Goal: Task Accomplishment & Management: Manage account settings

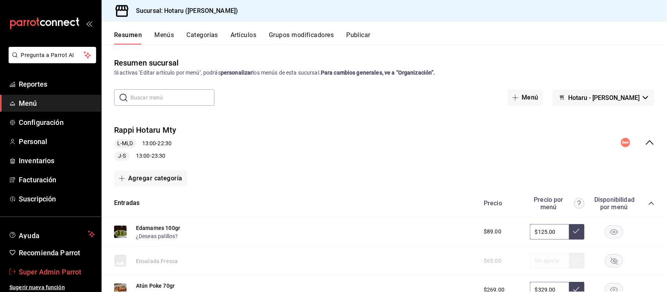
click at [71, 271] on span "Super Admin Parrot" at bounding box center [57, 272] width 76 height 11
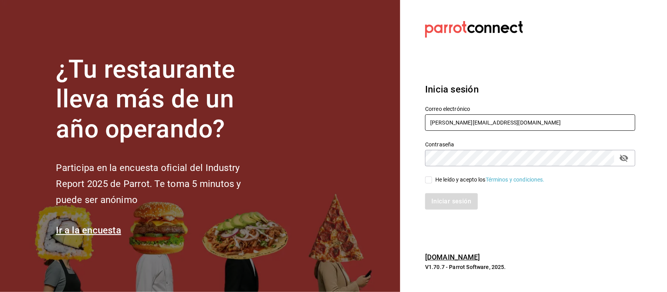
click at [398, 125] on div "¿Tu restaurante lleva más de un año operando? Participa en la encuesta oficial …" at bounding box center [333, 146] width 667 height 292
click at [514, 120] on input "rawrburger@cdmx.com Parr0tConnec7" at bounding box center [530, 122] width 210 height 16
type input "rawrburger@cdmx.com"
click at [406, 161] on section "Datos incorrectos. Verifica que tu Correo o Contraseña estén bien escritos. Ini…" at bounding box center [527, 146] width 254 height 292
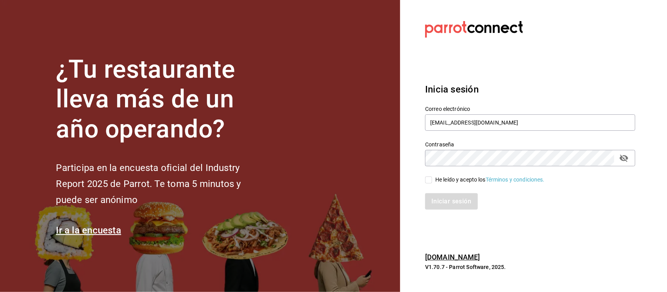
click at [434, 180] on span "He leído y acepto los Términos y condiciones." at bounding box center [488, 180] width 113 height 8
click at [432, 180] on input "He leído y acepto los Términos y condiciones." at bounding box center [428, 180] width 7 height 7
checkbox input "true"
click at [438, 198] on button "Iniciar sesión" at bounding box center [451, 201] width 53 height 16
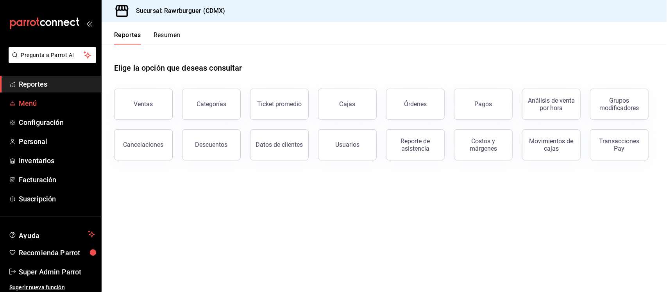
click at [19, 98] on span "Menú" at bounding box center [57, 103] width 76 height 11
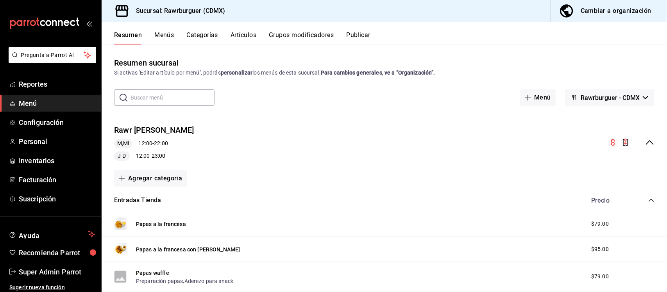
click at [299, 33] on button "Grupos modificadores" at bounding box center [301, 37] width 65 height 13
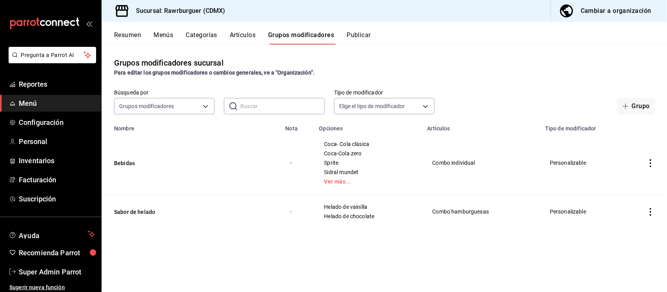
click at [609, 10] on div "Cambiar a organización" at bounding box center [615, 10] width 71 height 11
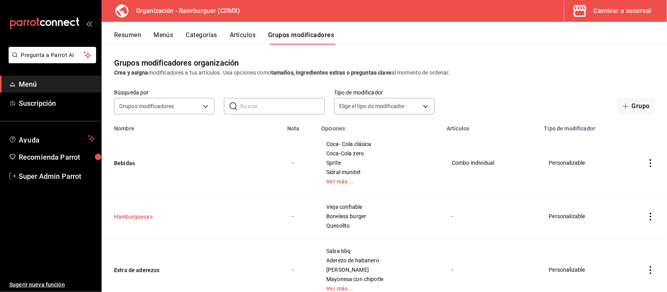
click at [131, 214] on button "Hamburguesas" at bounding box center [161, 217] width 94 height 8
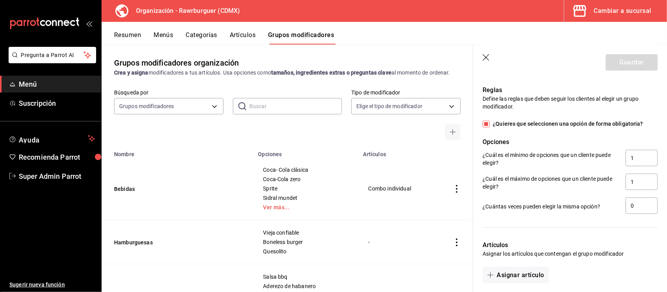
scroll to position [439, 0]
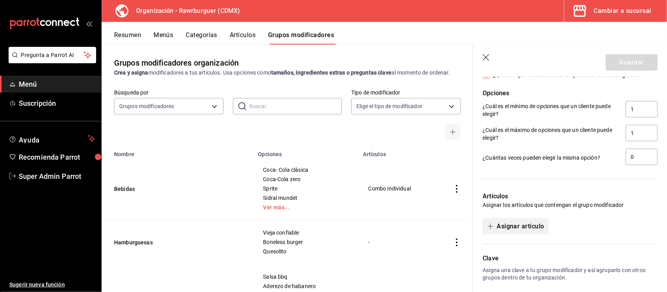
click at [534, 226] on button "Asignar artículo" at bounding box center [515, 226] width 66 height 16
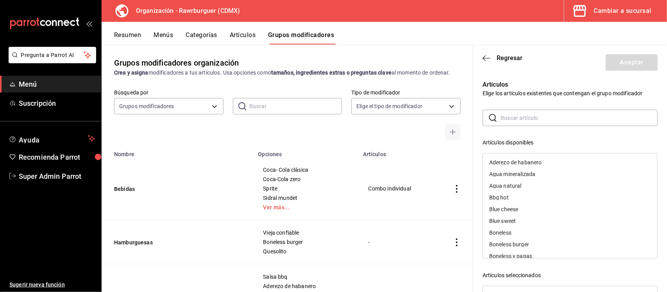
click at [511, 230] on div "Boneless" at bounding box center [500, 232] width 22 height 5
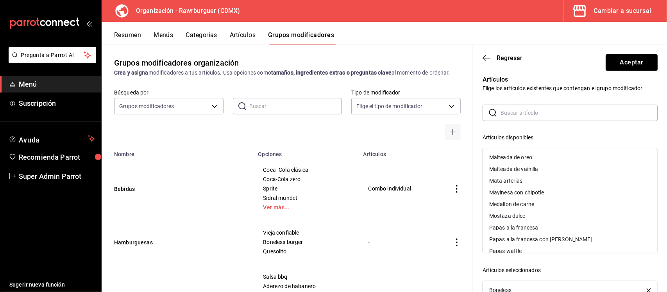
scroll to position [0, 0]
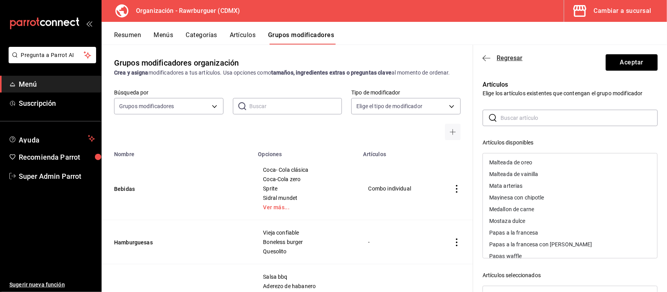
click at [506, 59] on span "Regresar" at bounding box center [509, 57] width 26 height 7
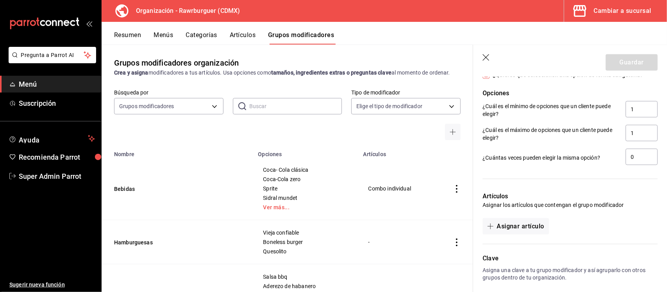
scroll to position [475, 0]
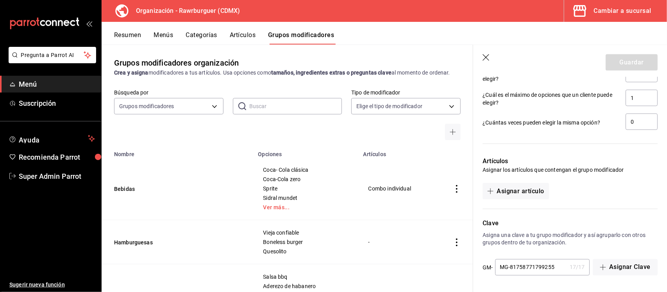
drag, startPoint x: 555, startPoint y: 268, endPoint x: 498, endPoint y: 270, distance: 56.7
click at [498, 270] on input "MG-81758771799255" at bounding box center [530, 268] width 71 height 16
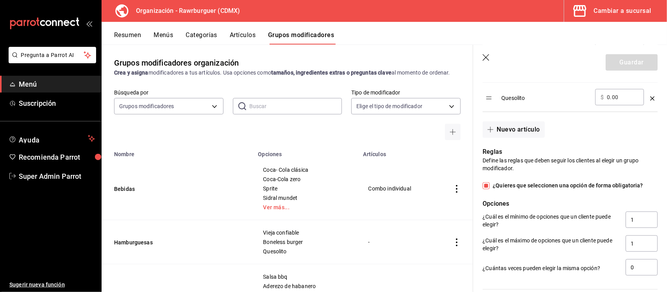
scroll to position [231, 0]
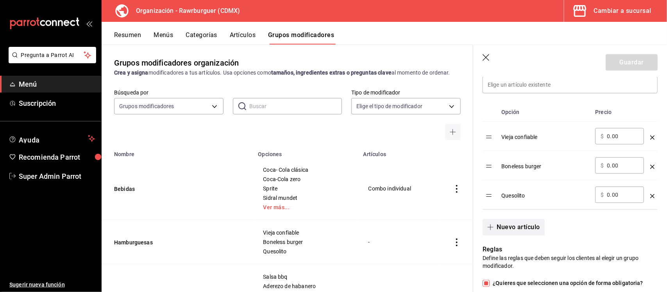
click at [518, 224] on button "Nuevo artículo" at bounding box center [513, 227] width 62 height 16
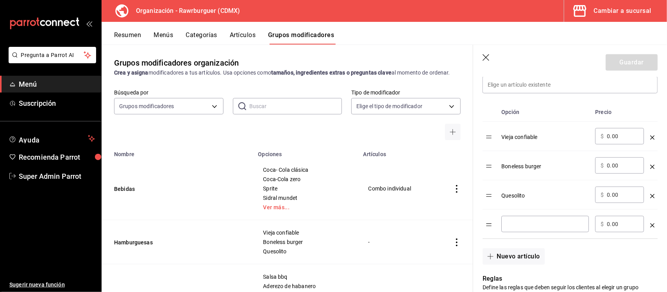
click at [650, 225] on icon "optionsTable" at bounding box center [652, 225] width 4 height 4
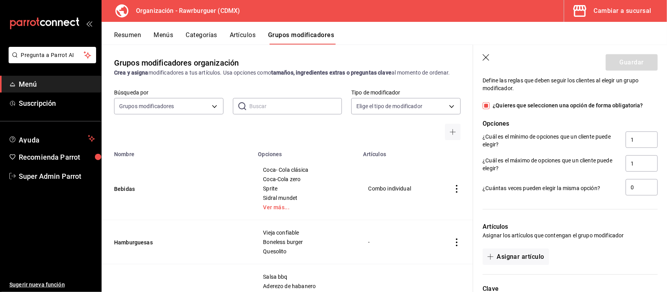
scroll to position [427, 0]
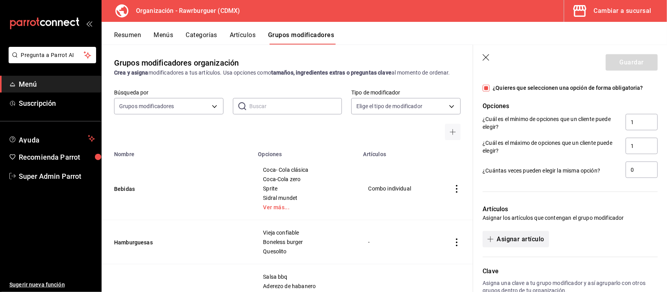
click at [514, 239] on button "Asignar artículo" at bounding box center [515, 239] width 66 height 16
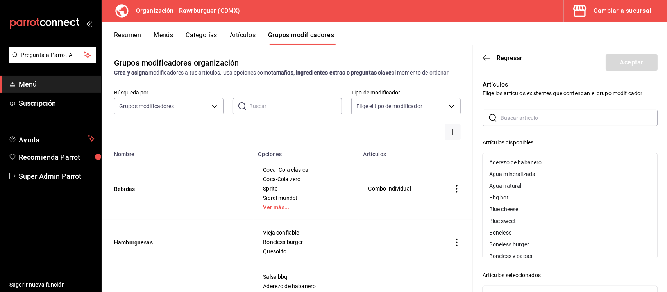
click at [526, 118] on input "text" at bounding box center [578, 118] width 157 height 16
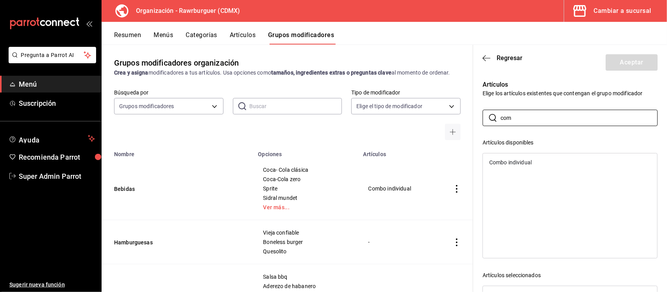
type input "com"
click at [514, 165] on div "Combo individual" at bounding box center [570, 163] width 174 height 12
click at [620, 63] on button "Aceptar" at bounding box center [631, 62] width 52 height 16
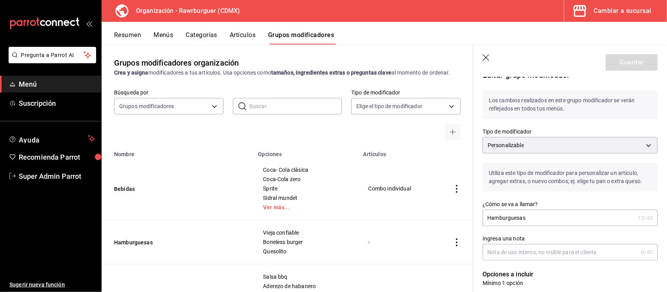
scroll to position [0, 0]
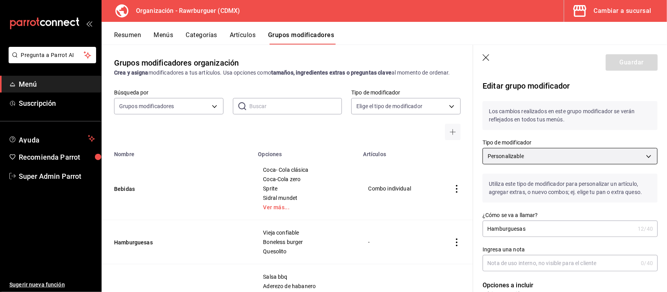
click at [532, 157] on body "Pregunta a Parrot AI Menú Suscripción Ayuda Recomienda Parrot Super Admin Parro…" at bounding box center [333, 146] width 667 height 292
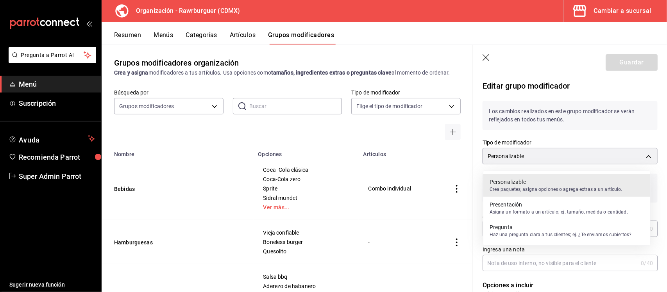
click at [544, 213] on p "Asigna un formato a un artículo; ej. tamaño, medida o cantidad." at bounding box center [558, 212] width 138 height 7
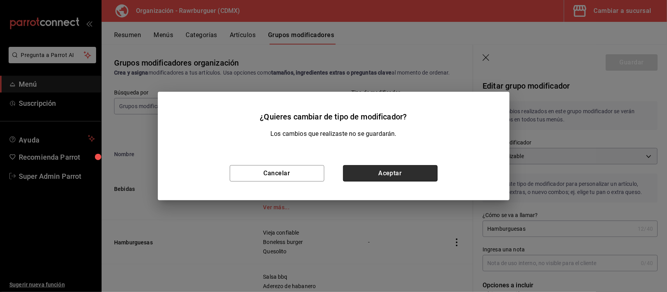
click at [367, 170] on button "Aceptar" at bounding box center [390, 173] width 95 height 16
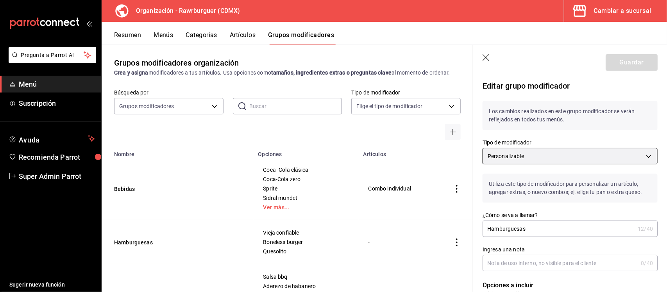
click at [592, 157] on body "Pregunta a Parrot AI Menú Suscripción Ayuda Recomienda Parrot Super Admin Parro…" at bounding box center [333, 146] width 667 height 292
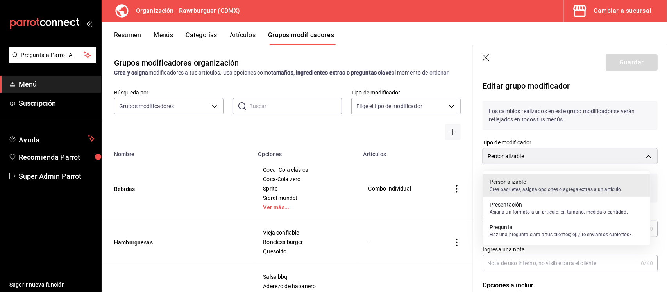
click at [532, 231] on p "Haz una pregunta clara a tus clientes; ej. ¿Te enviamos cubiertos?." at bounding box center [560, 234] width 143 height 7
type input "CUSTOMIZABLE"
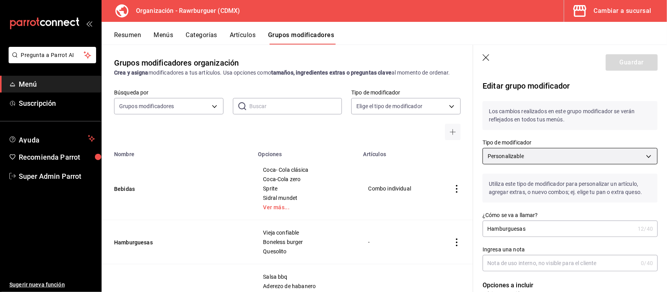
click at [550, 152] on body "Pregunta a Parrot AI Menú Suscripción Ayuda Recomienda Parrot Super Admin Parro…" at bounding box center [333, 146] width 667 height 292
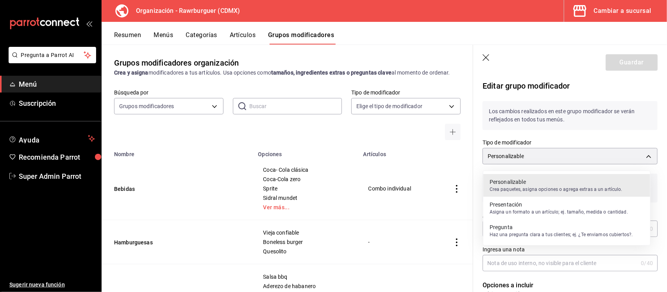
click at [510, 186] on p "Crea paquetes, asigna opciones o agrega extras a un artículo." at bounding box center [555, 189] width 133 height 7
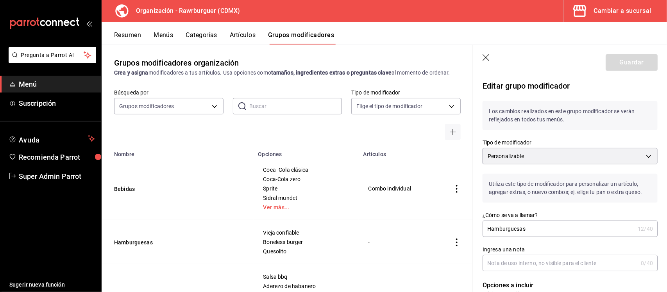
click at [488, 59] on icon "button" at bounding box center [486, 58] width 8 height 8
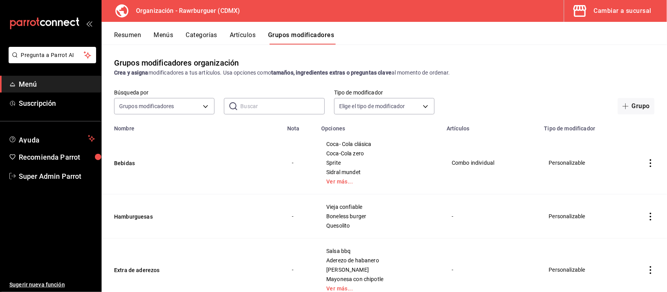
click at [650, 217] on icon "actions" at bounding box center [651, 217] width 2 height 8
click at [610, 236] on span "Editar" at bounding box center [620, 235] width 20 height 8
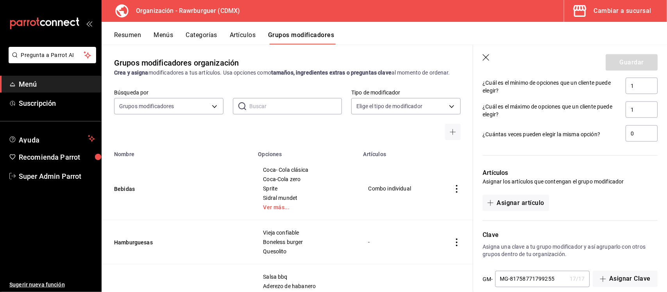
scroll to position [475, 0]
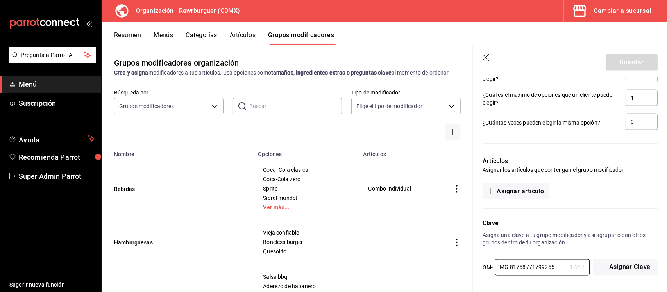
drag, startPoint x: 511, startPoint y: 266, endPoint x: 484, endPoint y: 273, distance: 28.2
click at [484, 273] on div "GM- MG-81758771799255 17 / 17 ​" at bounding box center [535, 267] width 107 height 17
type input "81758771799255"
drag, startPoint x: 544, startPoint y: 267, endPoint x: 473, endPoint y: 271, distance: 70.9
click at [473, 271] on div "Clave Asigna una clave a tu grupo modificador y así agruparlo con otros grupos …" at bounding box center [565, 242] width 184 height 67
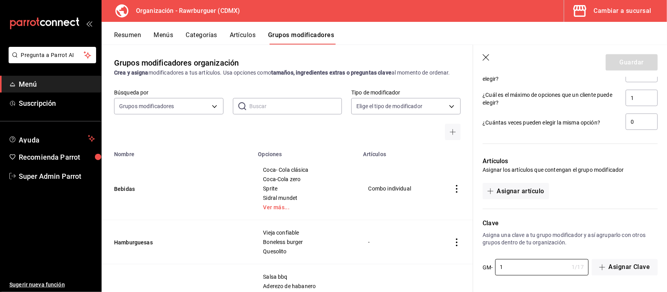
type input "1"
click at [502, 251] on div "Clave Asigna una clave a tu grupo modificador y así agruparlo con otros grupos …" at bounding box center [565, 242] width 184 height 67
drag, startPoint x: 507, startPoint y: 264, endPoint x: 496, endPoint y: 268, distance: 11.1
click at [496, 268] on input "1" at bounding box center [532, 268] width 74 height 16
click at [477, 52] on header "Guardar" at bounding box center [570, 61] width 194 height 32
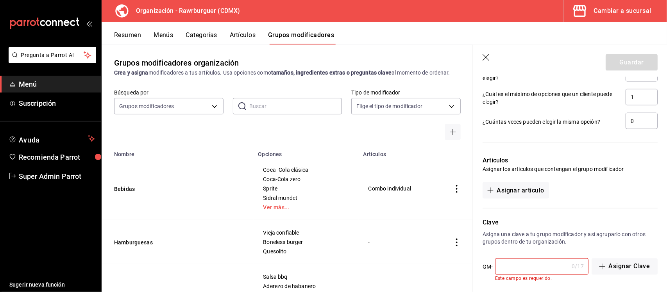
click at [489, 54] on icon "button" at bounding box center [486, 58] width 8 height 8
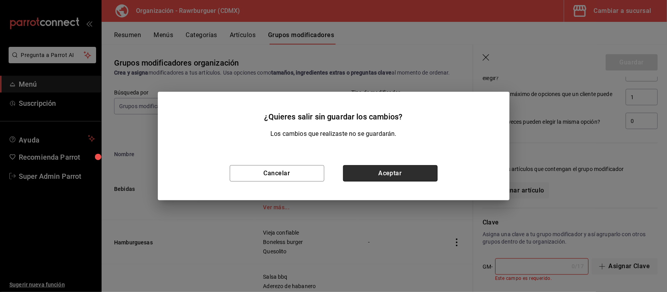
click at [375, 174] on button "Aceptar" at bounding box center [390, 173] width 95 height 16
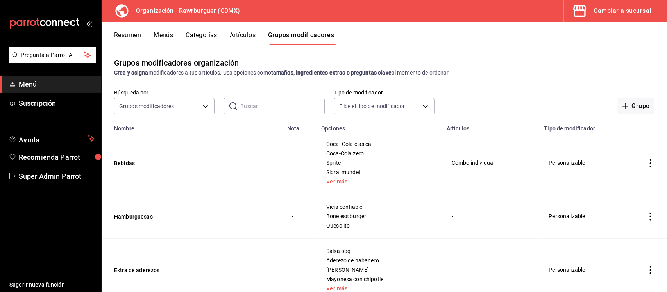
click at [241, 34] on button "Artículos" at bounding box center [243, 37] width 26 height 13
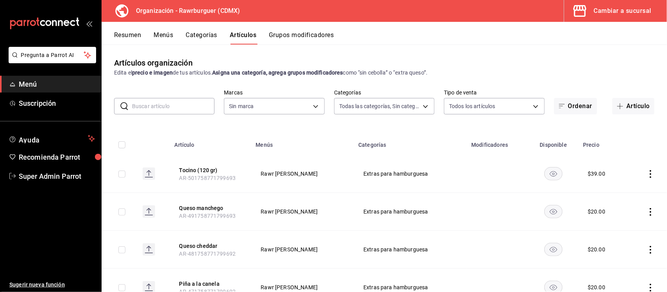
type input "6ca17b8f-428a-41fb-bff9-a2cb1d4dabe7,5433be91-9441-4d9e-9bc5-7408d813de4c,92de4…"
type input "c1affe28-5b75-42a1-bd53-0a4a367c53c8"
click at [198, 208] on button "Queso manchego" at bounding box center [210, 208] width 63 height 8
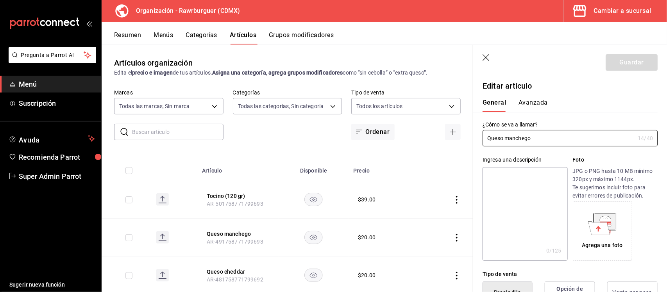
type input "$20.00"
type input "Queso manchego"
click at [186, 137] on input "text" at bounding box center [177, 132] width 91 height 16
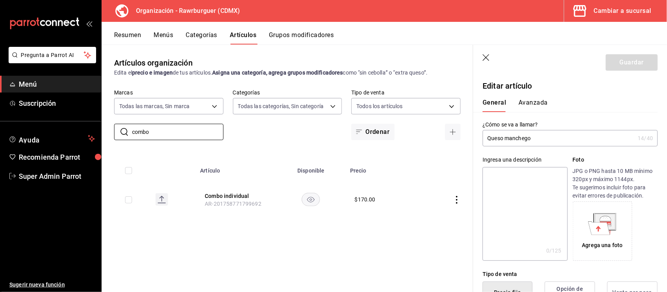
type input "combo"
click at [293, 262] on div "Artículos organización Edita el precio e imagen de tus artículos. Asigna una ca…" at bounding box center [287, 168] width 371 height 247
click at [241, 197] on button "Combo individual" at bounding box center [236, 196] width 63 height 8
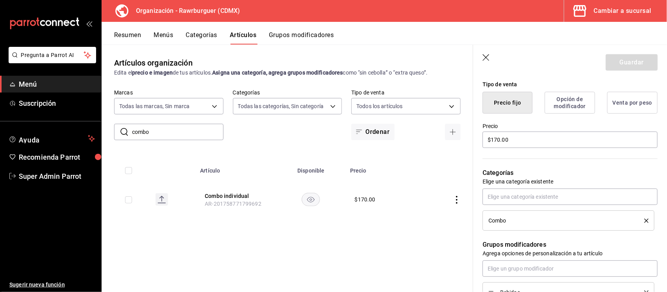
scroll to position [244, 0]
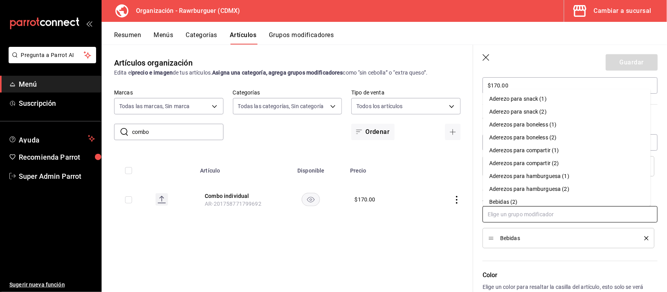
click at [543, 213] on input "text" at bounding box center [569, 214] width 175 height 16
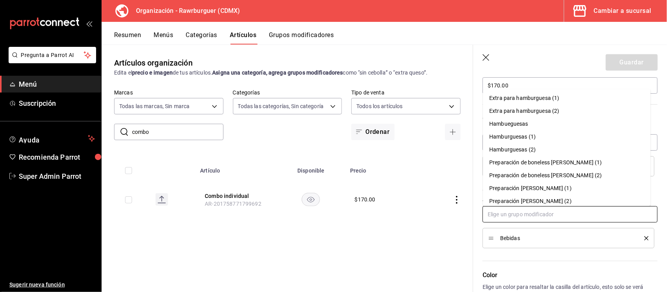
scroll to position [146, 0]
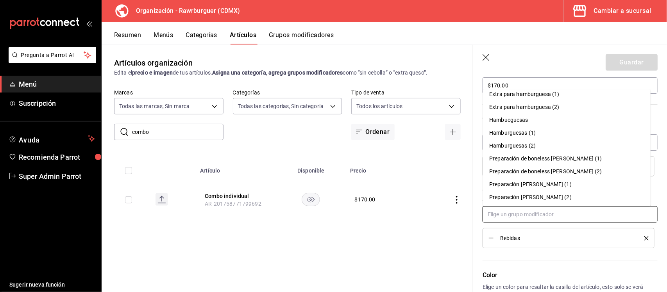
click at [507, 123] on div "Hambueguesas" at bounding box center [508, 120] width 39 height 8
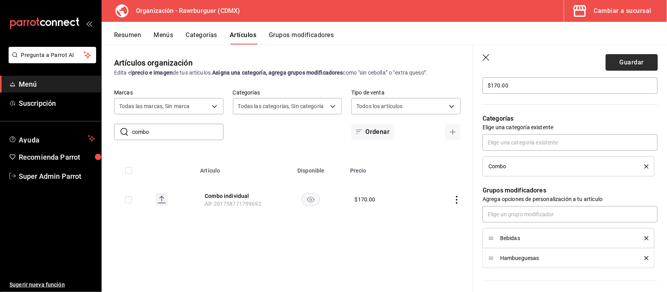
click at [629, 61] on button "Guardar" at bounding box center [631, 62] width 52 height 16
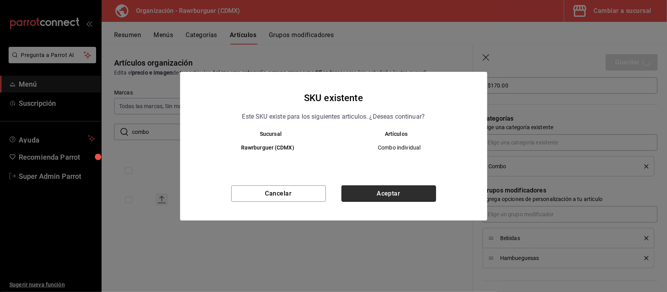
click at [359, 191] on button "Aceptar" at bounding box center [388, 194] width 95 height 16
type textarea "x"
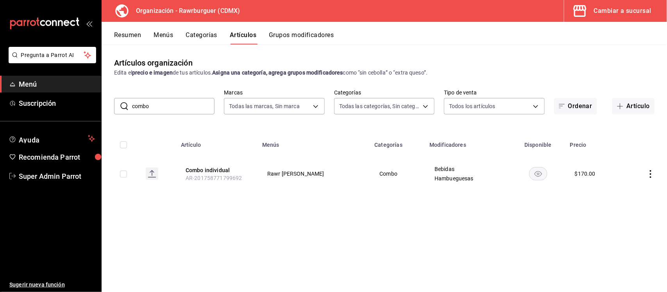
click at [305, 34] on button "Grupos modificadores" at bounding box center [301, 37] width 65 height 13
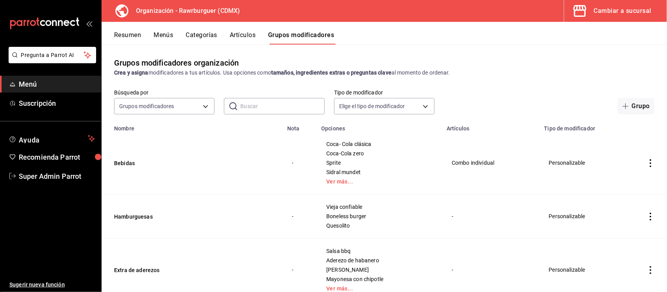
click at [277, 111] on input "text" at bounding box center [282, 106] width 84 height 16
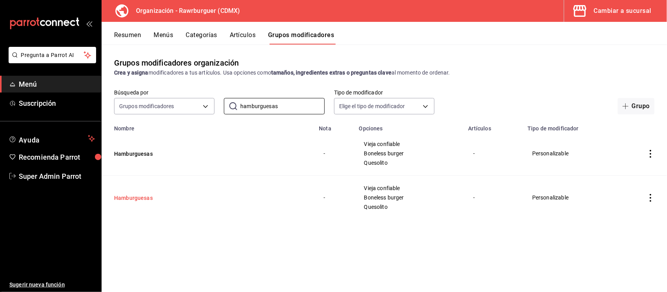
type input "hamburguesas"
click at [137, 199] on button "Hamburguesas" at bounding box center [161, 198] width 94 height 8
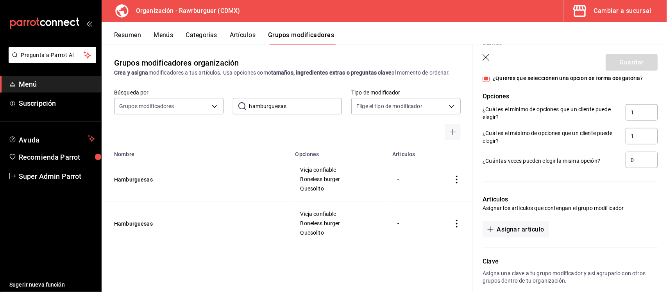
scroll to position [475, 0]
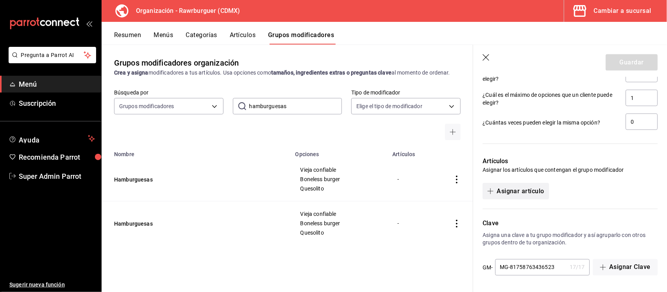
click at [525, 190] on button "Asignar artículo" at bounding box center [515, 191] width 66 height 16
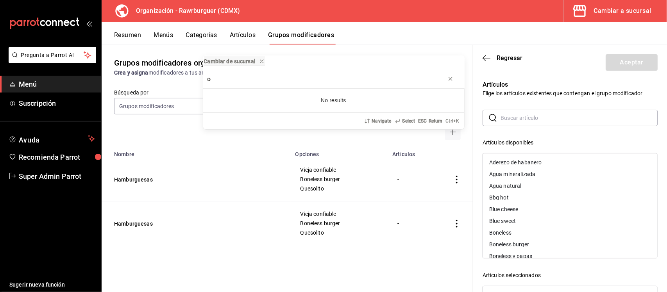
type input "o"
click at [522, 114] on div "Cambiar de sucursal o No results Navigate Select ESC Return Ctrl+ K" at bounding box center [333, 146] width 667 height 292
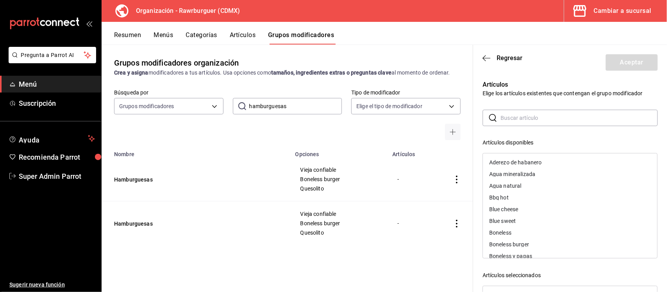
click at [563, 113] on input "text" at bounding box center [578, 118] width 157 height 16
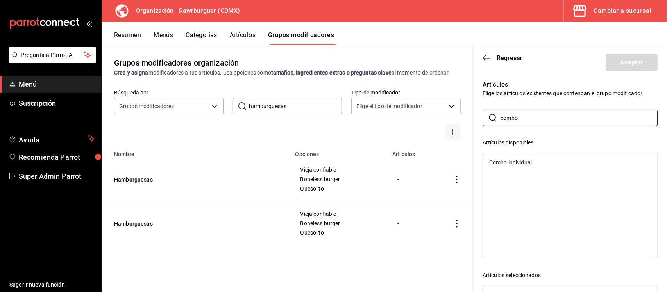
type input "combo"
click at [507, 159] on div "Combo individual" at bounding box center [570, 163] width 174 height 12
click at [632, 66] on button "Aceptar" at bounding box center [631, 62] width 52 height 16
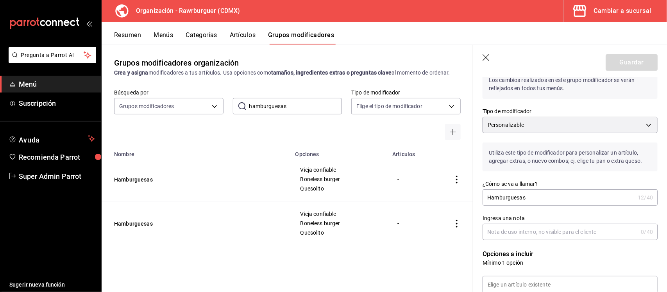
scroll to position [49, 0]
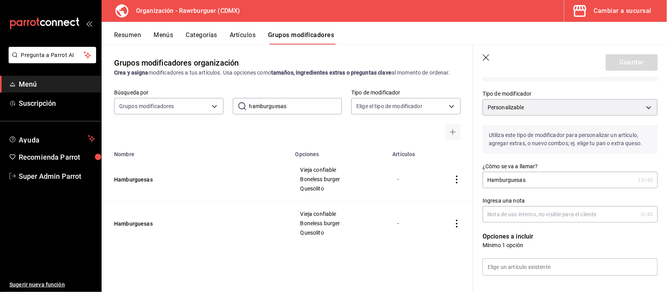
click at [542, 178] on input "Hamburguesas" at bounding box center [558, 180] width 152 height 16
type input "Hamburguesas"
click at [485, 58] on icon "button" at bounding box center [485, 57] width 7 height 7
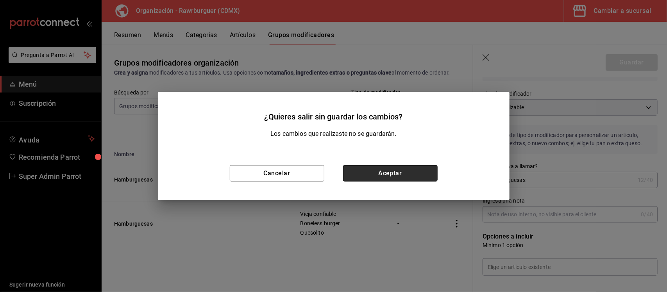
click at [414, 173] on button "Aceptar" at bounding box center [390, 173] width 95 height 16
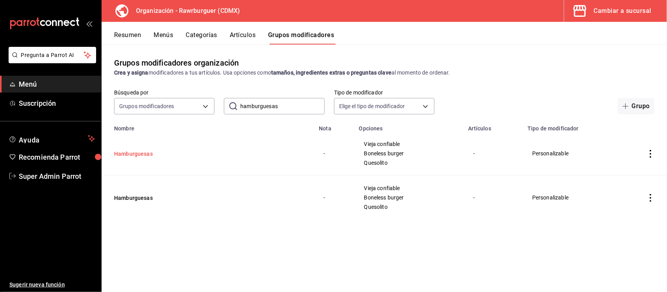
click at [135, 154] on button "Hamburguesas" at bounding box center [161, 154] width 94 height 8
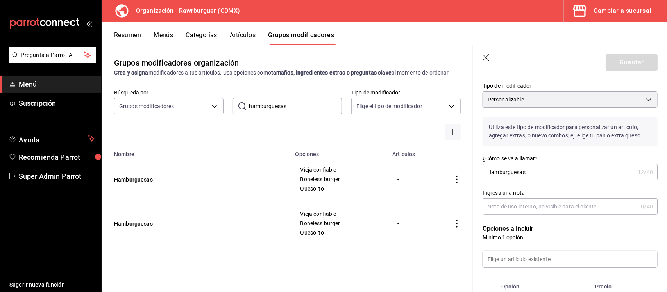
scroll to position [49, 0]
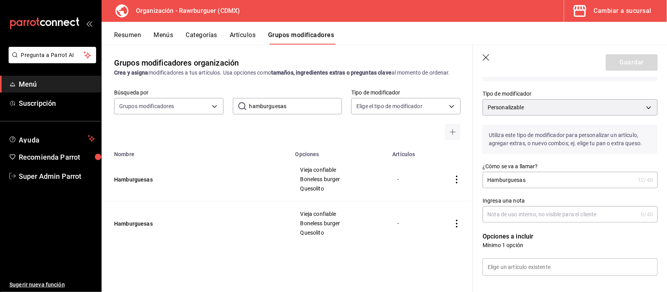
click at [540, 180] on input "Hamburguesas" at bounding box center [558, 180] width 152 height 16
type input "Hamburguesas"
click at [563, 214] on input "Ingresa una nota" at bounding box center [559, 215] width 155 height 16
type input "sss"
click at [548, 177] on input "Hamburguesas" at bounding box center [558, 180] width 152 height 16
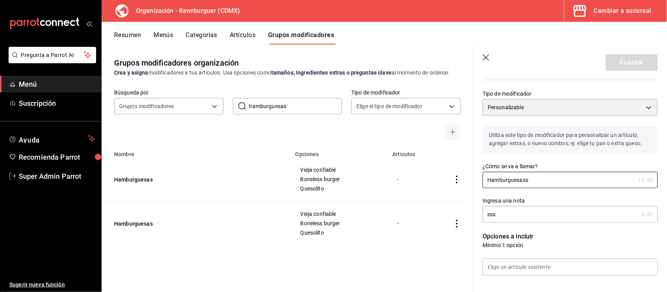
type input "Hamburguesass"
click at [498, 211] on input "sss" at bounding box center [559, 215] width 155 height 16
drag, startPoint x: 498, startPoint y: 211, endPoint x: 461, endPoint y: 215, distance: 37.3
click at [461, 215] on main "Grupos modificadores organización Crea y asigna modificadores a tus artículos. …" at bounding box center [384, 169] width 565 height 248
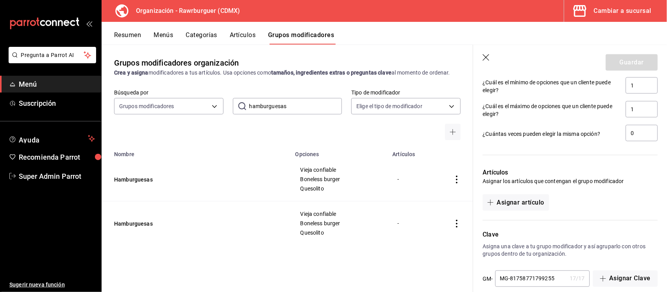
scroll to position [475, 0]
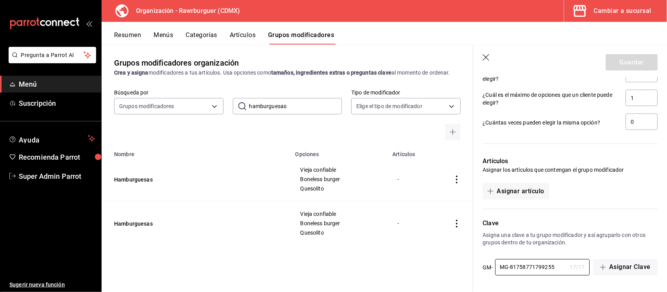
drag, startPoint x: 509, startPoint y: 266, endPoint x: 452, endPoint y: 269, distance: 57.1
click at [452, 269] on main "Grupos modificadores organización Crea y asigna modificadores a tus artículos. …" at bounding box center [384, 169] width 565 height 248
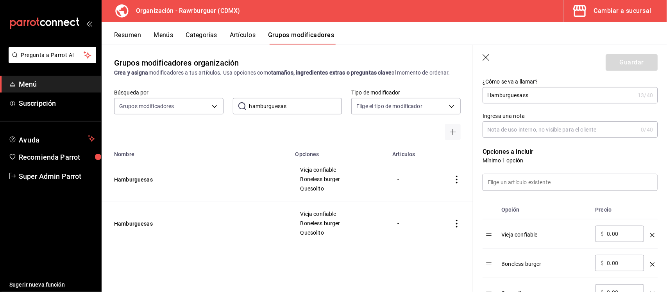
scroll to position [85, 0]
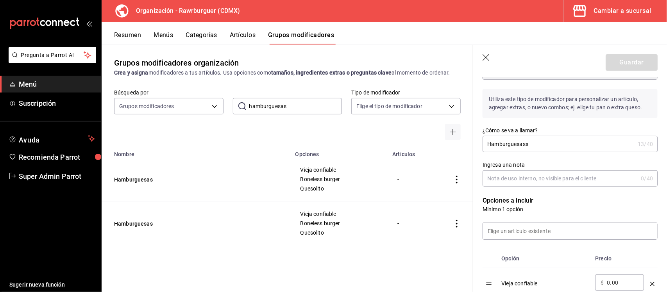
type input "81758771799255"
click at [543, 144] on input "Hamburguesass" at bounding box center [558, 144] width 152 height 16
type input "Hamburguesassss"
click at [516, 179] on input "Ingresa una nota" at bounding box center [559, 179] width 155 height 16
type input "ssss"
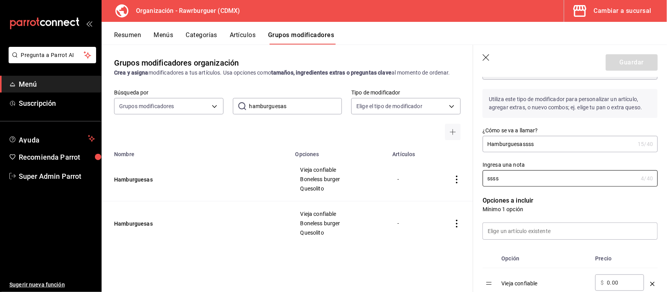
drag, startPoint x: 504, startPoint y: 180, endPoint x: 457, endPoint y: 180, distance: 46.9
click at [457, 180] on main "Grupos modificadores organización Crea y asigna modificadores a tus artículos. …" at bounding box center [384, 169] width 565 height 248
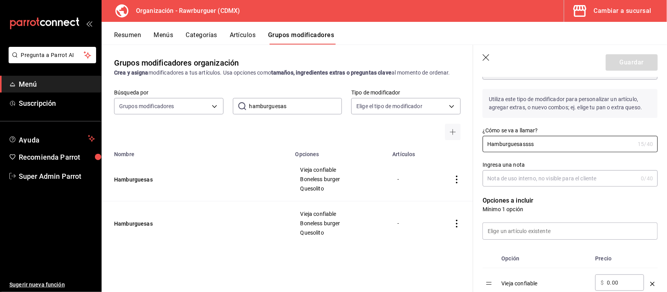
drag, startPoint x: 442, startPoint y: 141, endPoint x: 430, endPoint y: 141, distance: 12.1
click at [430, 141] on main "Grupos modificadores organización Crea y asigna modificadores a tus artículos. …" at bounding box center [384, 169] width 565 height 248
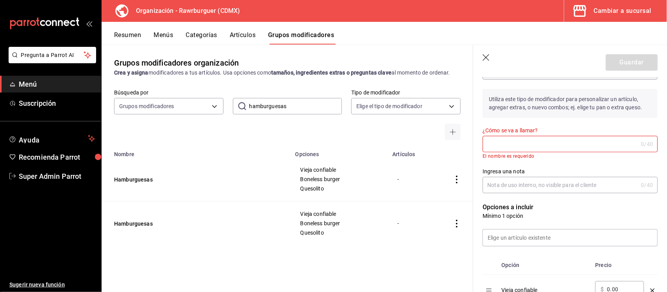
click at [492, 54] on header "Guardar" at bounding box center [570, 61] width 194 height 32
click at [481, 59] on header "Guardar" at bounding box center [570, 61] width 194 height 32
click at [489, 55] on icon "button" at bounding box center [486, 58] width 8 height 8
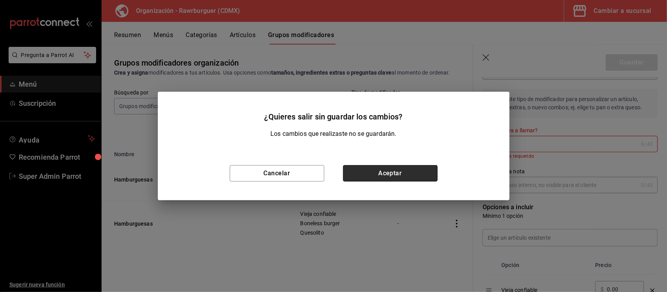
click at [379, 169] on button "Aceptar" at bounding box center [390, 173] width 95 height 16
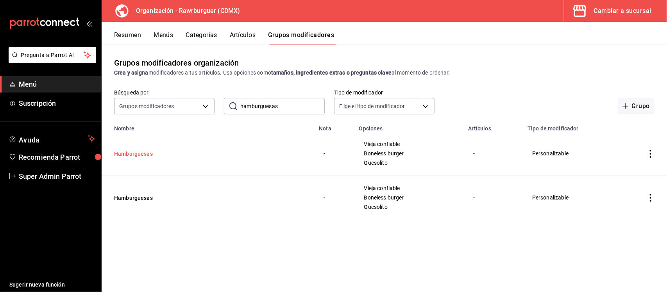
click at [125, 154] on button "Hamburguesas" at bounding box center [161, 154] width 94 height 8
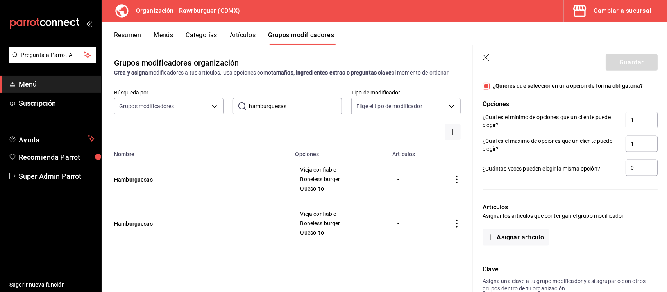
scroll to position [475, 0]
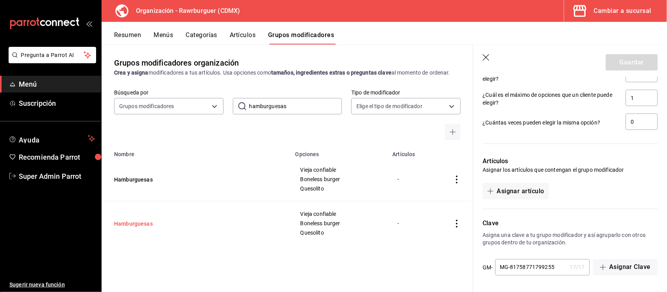
click at [145, 223] on button "Hamburguesas" at bounding box center [161, 224] width 94 height 8
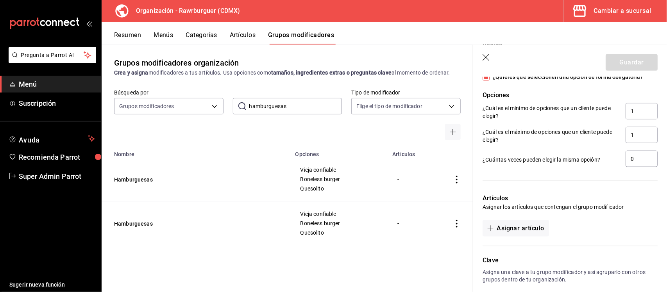
scroll to position [475, 0]
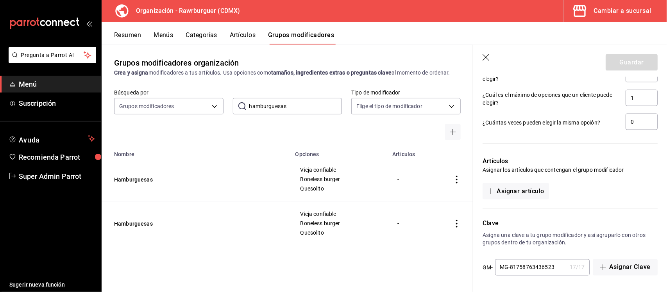
click at [484, 57] on icon "button" at bounding box center [486, 58] width 8 height 8
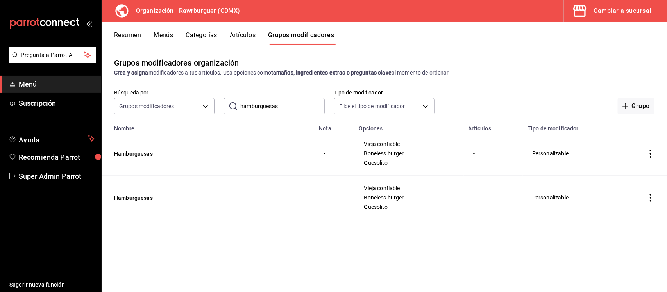
click at [243, 29] on div "Resumen Menús Categorías Artículos Grupos modificadores" at bounding box center [384, 33] width 565 height 23
click at [243, 31] on button "Artículos" at bounding box center [243, 37] width 26 height 13
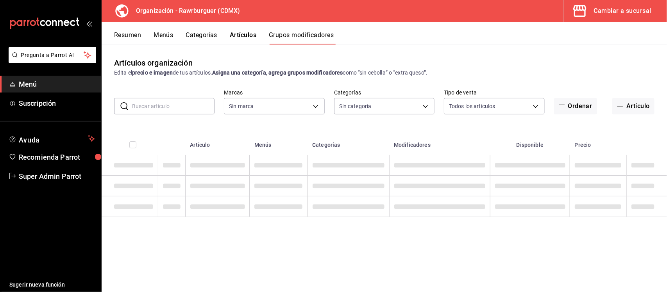
type input "c1affe28-5b75-42a1-bd53-0a4a367c53c8"
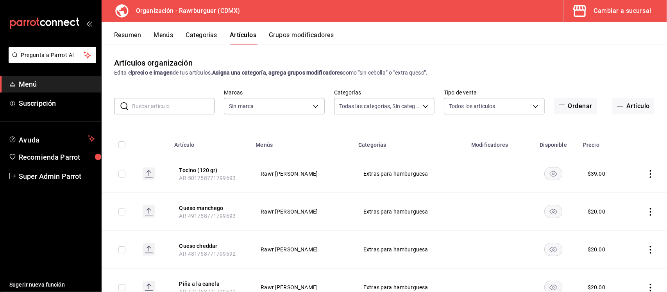
type input "6ca17b8f-428a-41fb-bff9-a2cb1d4dabe7,5433be91-9441-4d9e-9bc5-7408d813de4c,92de4…"
type input "c1affe28-5b75-42a1-bd53-0a4a367c53c8"
click at [171, 106] on input "text" at bounding box center [173, 106] width 82 height 16
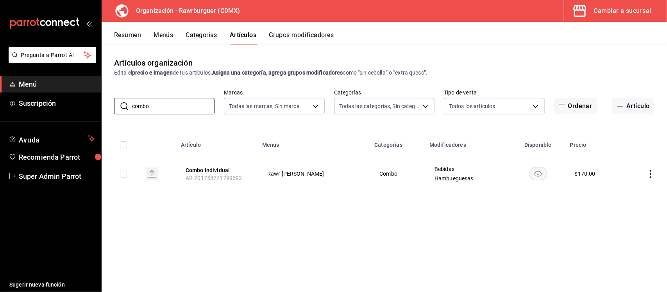
type input "combo"
click at [335, 181] on td "Rawr Burger del valle" at bounding box center [313, 174] width 113 height 38
click at [228, 169] on button "Combo individual" at bounding box center [217, 170] width 63 height 8
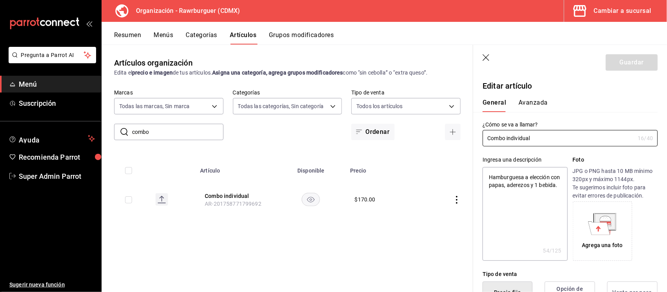
type textarea "x"
type input "$170.00"
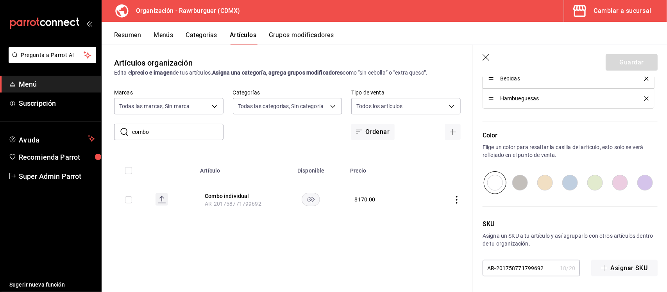
scroll to position [258, 0]
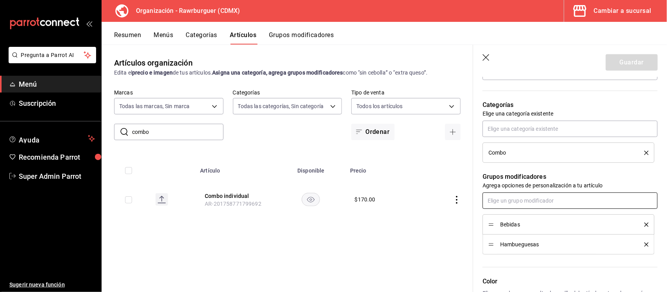
click at [529, 198] on input "text" at bounding box center [569, 201] width 175 height 16
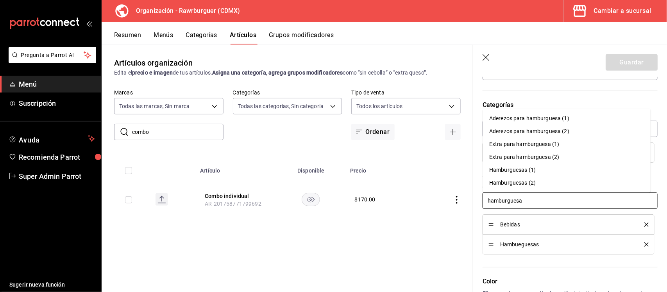
type input "hamburguesas"
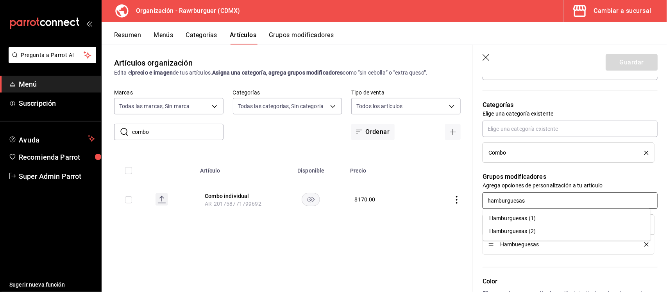
click at [510, 219] on div "Hamburguesas (1)" at bounding box center [512, 218] width 46 height 8
type textarea "x"
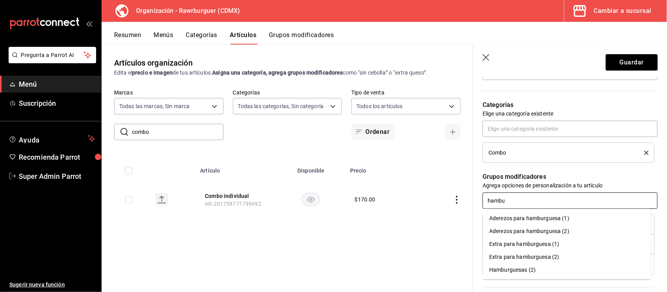
type input "hambur"
click at [525, 272] on div "Hamburguesas (2)" at bounding box center [512, 270] width 46 height 8
type textarea "x"
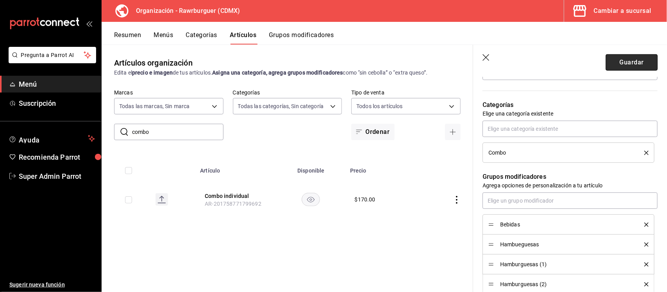
click at [627, 58] on button "Guardar" at bounding box center [631, 62] width 52 height 16
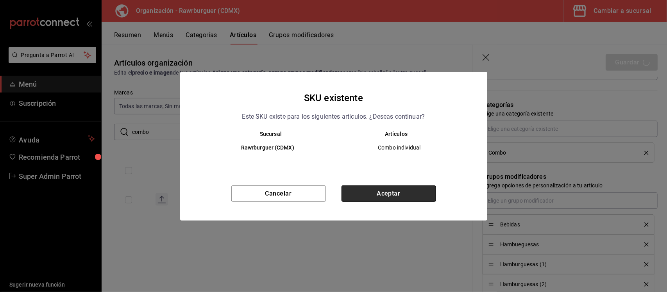
click at [417, 188] on button "Aceptar" at bounding box center [388, 194] width 95 height 16
type textarea "x"
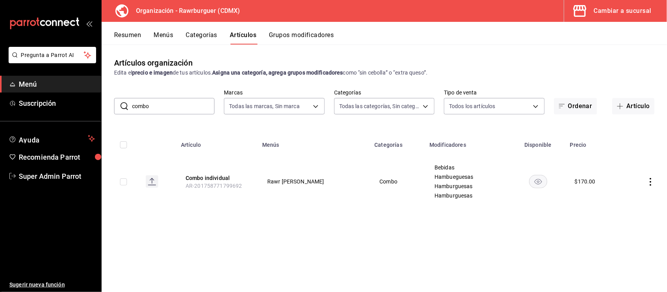
click at [296, 36] on button "Grupos modificadores" at bounding box center [301, 37] width 65 height 13
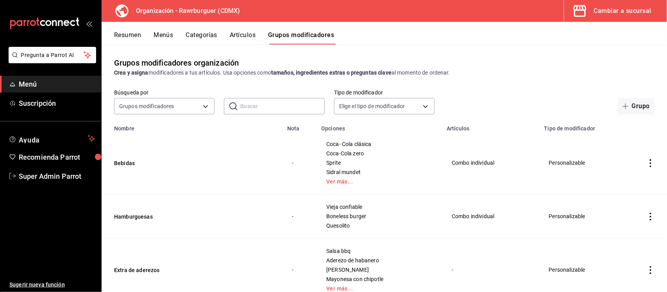
click at [266, 104] on input "text" at bounding box center [282, 106] width 84 height 16
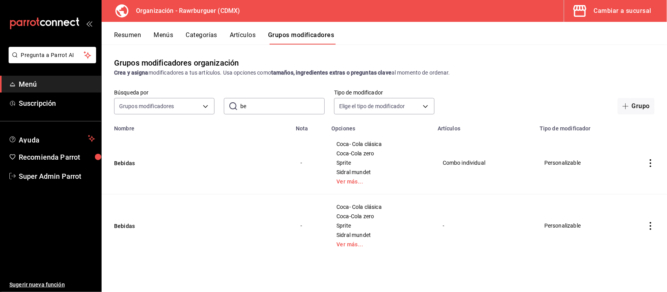
type input "b"
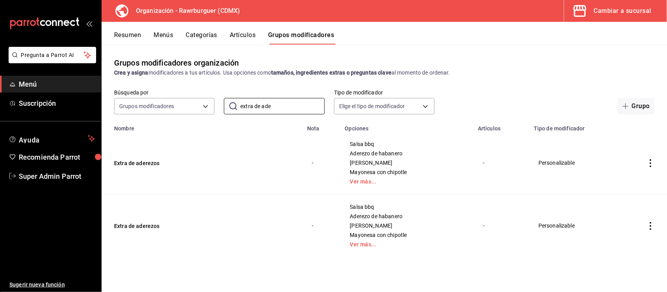
drag, startPoint x: 277, startPoint y: 107, endPoint x: 215, endPoint y: 107, distance: 61.7
click at [215, 107] on div "Búsqueda por Grupos modificadores GROUP ​ extra de ade ​ Tipo de modificador El…" at bounding box center [384, 101] width 565 height 25
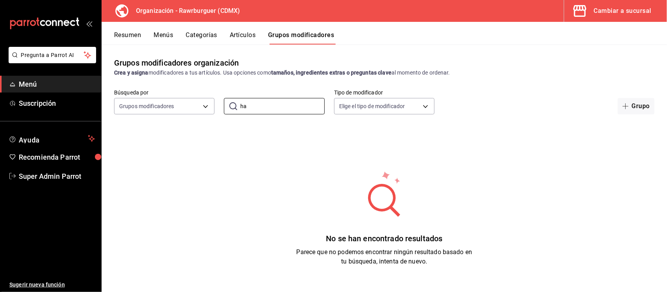
type input "ha"
click at [243, 35] on button "Artículos" at bounding box center [243, 37] width 26 height 13
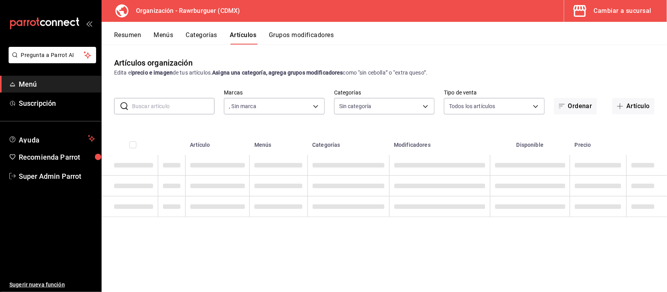
type input "c1affe28-5b75-42a1-bd53-0a4a367c53c8"
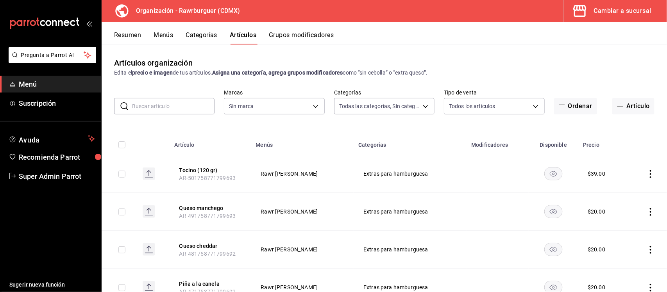
type input "6ca17b8f-428a-41fb-bff9-a2cb1d4dabe7,5433be91-9441-4d9e-9bc5-7408d813de4c,92de4…"
type input "c1affe28-5b75-42a1-bd53-0a4a367c53c8"
click at [170, 106] on input "text" at bounding box center [173, 106] width 82 height 16
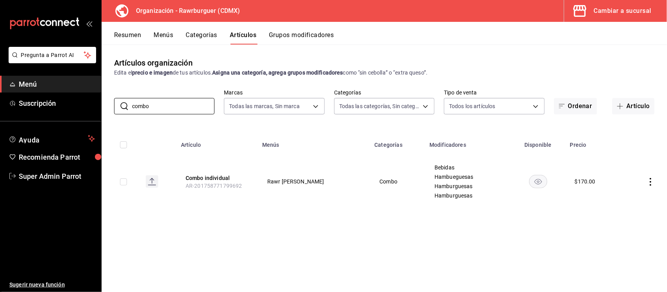
type input "combo"
click at [250, 239] on div "Artículos organización Edita el precio e imagen de tus artículos. Asigna una ca…" at bounding box center [384, 168] width 565 height 247
click at [218, 176] on button "Combo individual" at bounding box center [217, 178] width 63 height 8
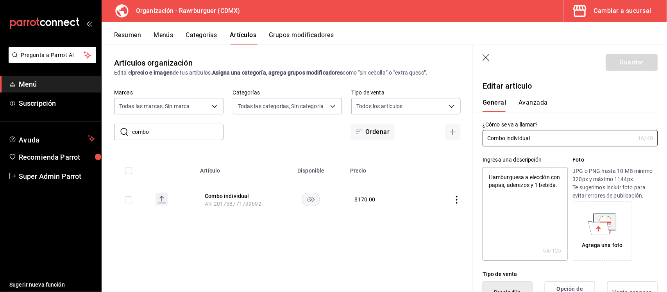
type textarea "x"
type input "$170.00"
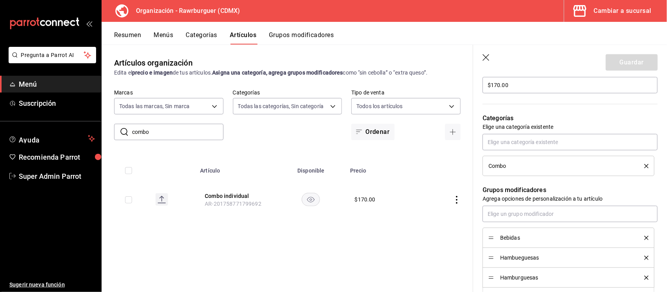
scroll to position [391, 0]
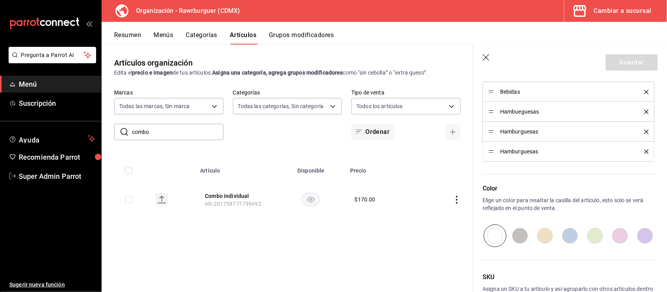
click at [644, 112] on icon "delete" at bounding box center [646, 112] width 4 height 4
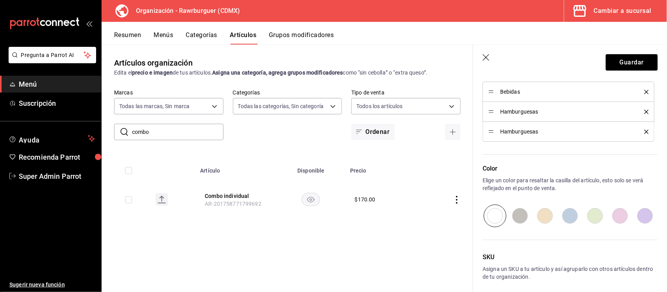
click at [644, 113] on icon "delete" at bounding box center [646, 112] width 4 height 4
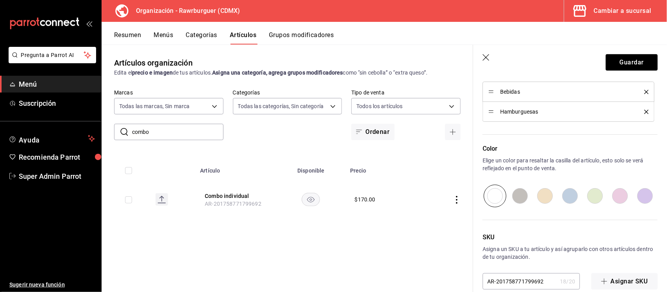
click at [644, 110] on icon "delete" at bounding box center [646, 112] width 4 height 4
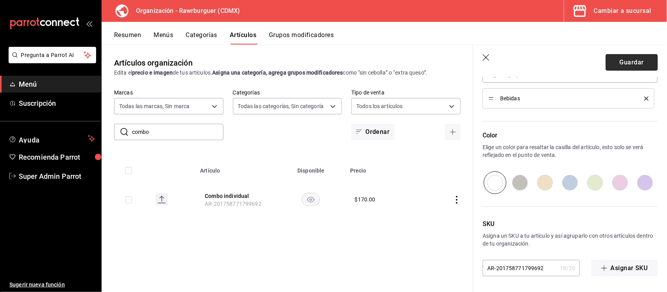
click at [627, 62] on button "Guardar" at bounding box center [631, 62] width 52 height 16
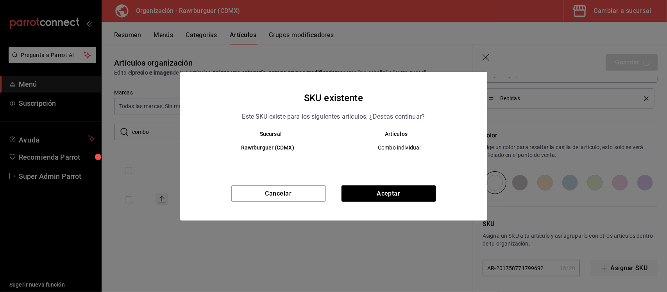
click at [420, 184] on div "SKU existente Este SKU existe para los siguientes articulos. ¿Deseas continuar?…" at bounding box center [333, 146] width 307 height 149
click at [419, 190] on button "Aceptar" at bounding box center [388, 194] width 95 height 16
type textarea "x"
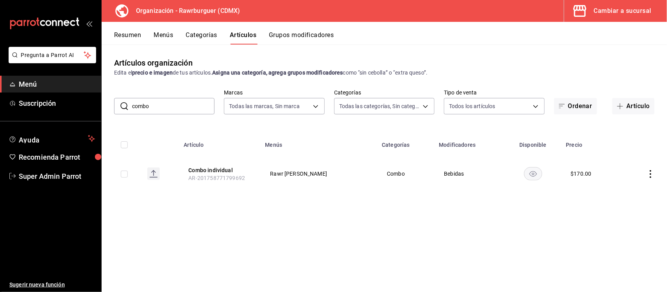
click at [240, 34] on button "Artículos" at bounding box center [243, 37] width 27 height 13
drag, startPoint x: 180, startPoint y: 111, endPoint x: 122, endPoint y: 114, distance: 57.5
click at [122, 114] on div "​ combo ​" at bounding box center [164, 106] width 100 height 16
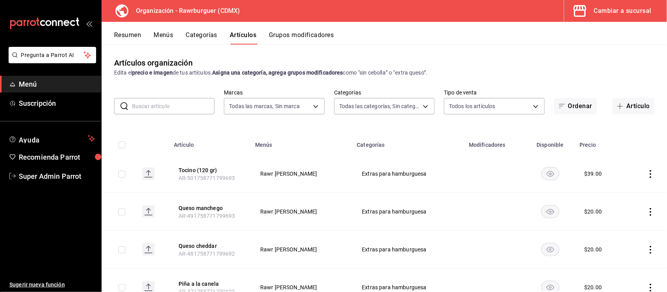
click at [300, 31] on button "Grupos modificadores" at bounding box center [301, 37] width 65 height 13
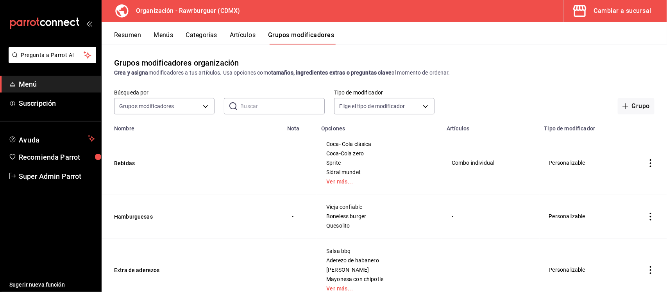
click at [273, 106] on input "text" at bounding box center [282, 106] width 84 height 16
drag, startPoint x: 163, startPoint y: 218, endPoint x: 124, endPoint y: 220, distance: 38.7
click at [124, 220] on button "Hamburguesas" at bounding box center [161, 217] width 94 height 8
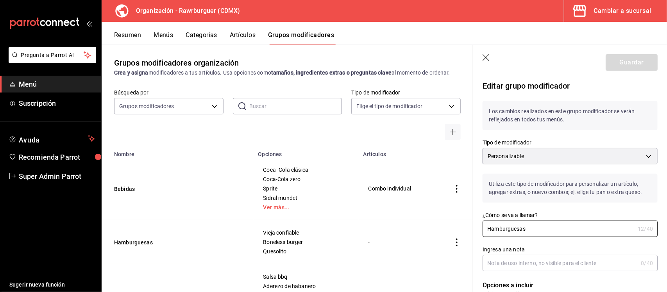
drag, startPoint x: 533, startPoint y: 230, endPoint x: 460, endPoint y: 232, distance: 73.4
click at [460, 232] on main "Grupos modificadores organización Crea y asigna modificadores a tus artículos. …" at bounding box center [384, 169] width 565 height 248
click at [485, 58] on icon "button" at bounding box center [485, 57] width 7 height 7
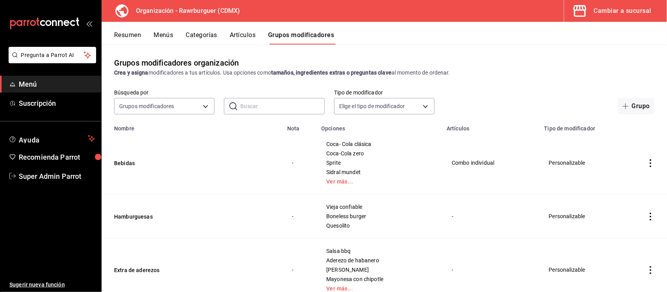
click at [252, 107] on input "text" at bounding box center [282, 106] width 84 height 16
paste input "Hamburguesas"
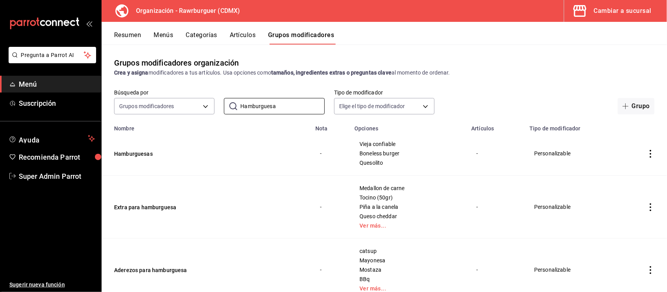
type input "Hamburguesa"
click at [157, 27] on div "Resumen Menús Categorías Artículos Grupos modificadores" at bounding box center [384, 33] width 565 height 23
click at [157, 33] on button "Menús" at bounding box center [164, 37] width 20 height 13
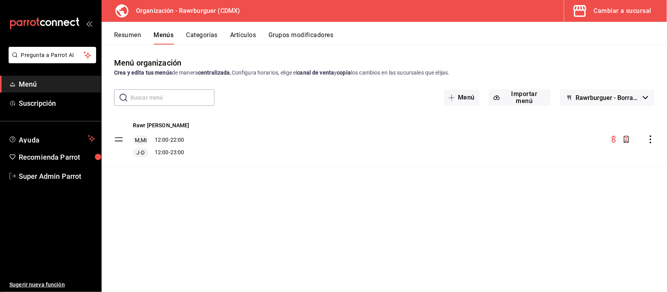
click at [612, 98] on span "Rawrburguer - Borrador" at bounding box center [607, 97] width 64 height 7
click at [456, 150] on div at bounding box center [333, 146] width 667 height 292
click at [124, 35] on button "Resumen" at bounding box center [127, 37] width 27 height 13
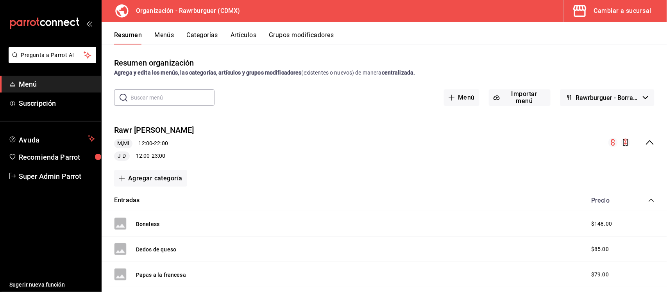
click at [646, 143] on icon "collapse-menu-row" at bounding box center [650, 142] width 8 height 5
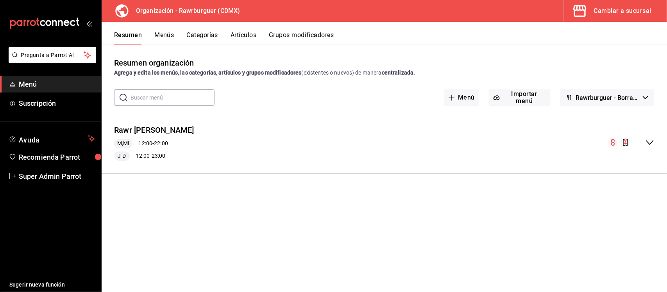
click at [291, 34] on button "Grupos modificadores" at bounding box center [301, 37] width 65 height 13
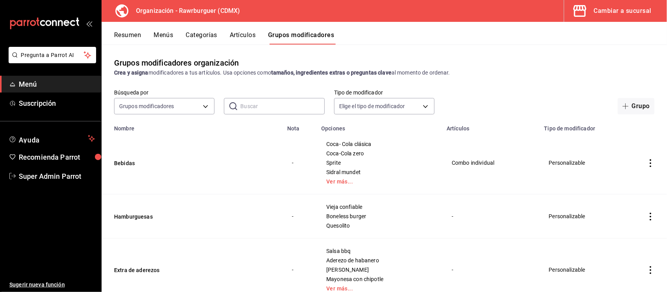
click at [294, 102] on input "text" at bounding box center [282, 106] width 84 height 16
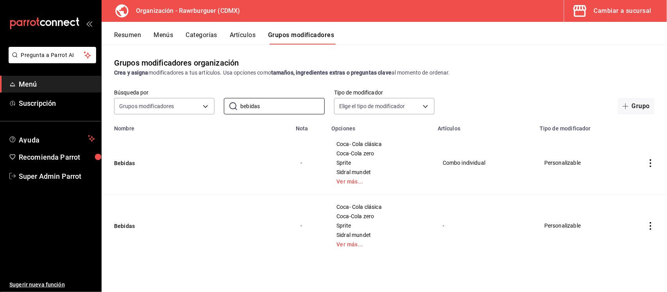
type input "bebidas"
click at [649, 227] on icon "actions" at bounding box center [650, 226] width 8 height 8
click at [629, 272] on span "Eliminar" at bounding box center [627, 271] width 20 height 6
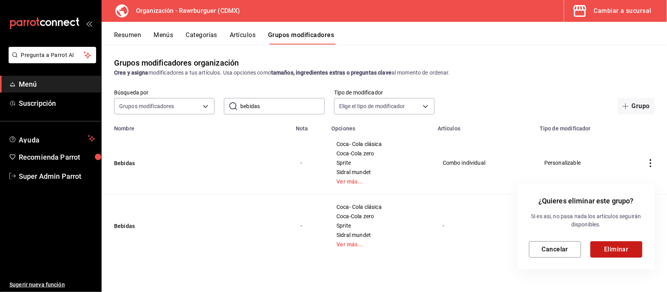
click at [612, 249] on button "Eliminar" at bounding box center [616, 249] width 52 height 16
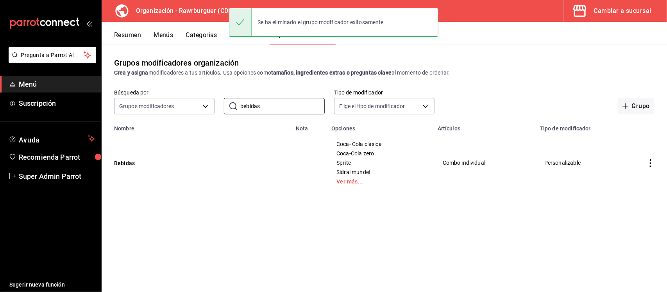
drag, startPoint x: 250, startPoint y: 107, endPoint x: 217, endPoint y: 110, distance: 33.7
click at [217, 110] on div "Búsqueda por Grupos modificadores GROUP ​ bebidas ​ Tipo de modificador Elige e…" at bounding box center [384, 101] width 565 height 25
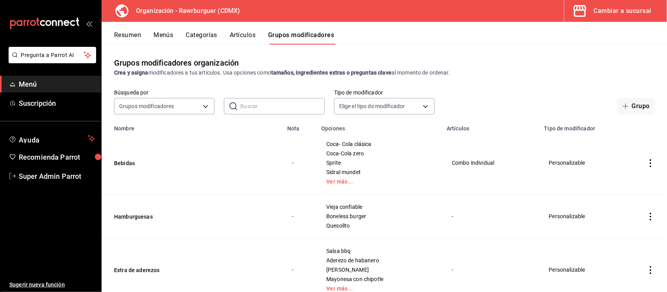
drag, startPoint x: 164, startPoint y: 219, endPoint x: 104, endPoint y: 218, distance: 60.2
click at [104, 218] on td "Hamburguesas" at bounding box center [192, 217] width 181 height 44
click at [135, 217] on button "Hamburguesas" at bounding box center [161, 217] width 94 height 8
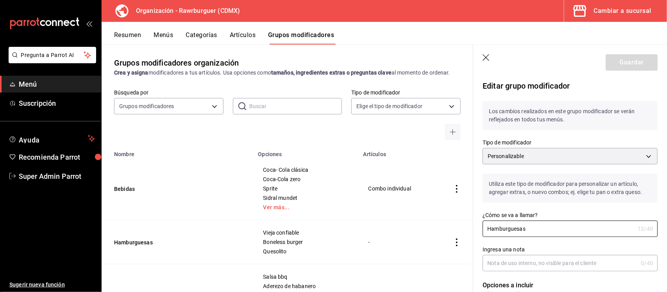
drag, startPoint x: 533, startPoint y: 226, endPoint x: 477, endPoint y: 232, distance: 57.0
click at [477, 232] on div "¿Cómo se va a llamar? Hamburguesas 12 /40 ¿Cómo se va a llamar?" at bounding box center [565, 220] width 184 height 34
click at [288, 106] on input "text" at bounding box center [295, 106] width 93 height 16
paste input "Hamburguesas"
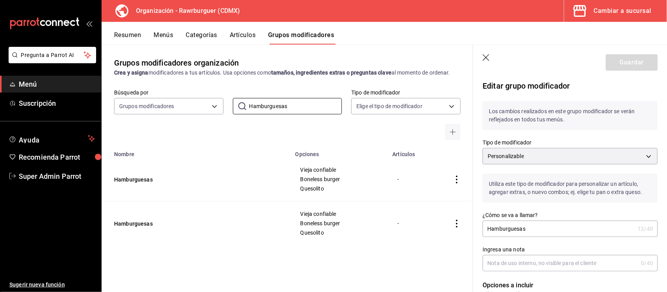
type input "Hamburguesas"
click at [486, 55] on icon "button" at bounding box center [486, 58] width 8 height 8
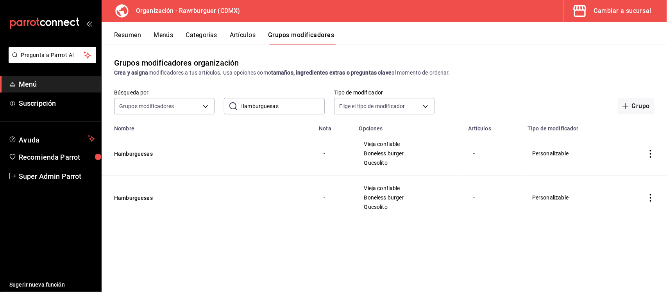
click at [654, 201] on icon "actions" at bounding box center [650, 198] width 8 height 8
click at [631, 248] on span "Eliminar" at bounding box center [627, 248] width 20 height 6
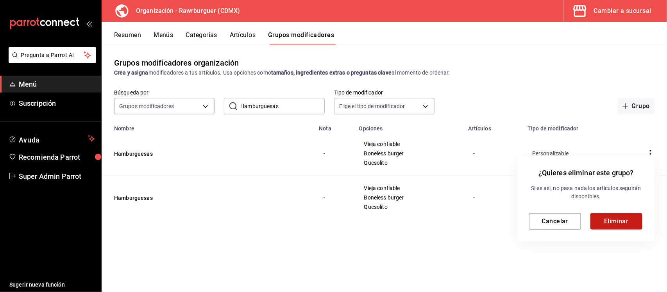
click at [610, 222] on button "Eliminar" at bounding box center [616, 221] width 52 height 16
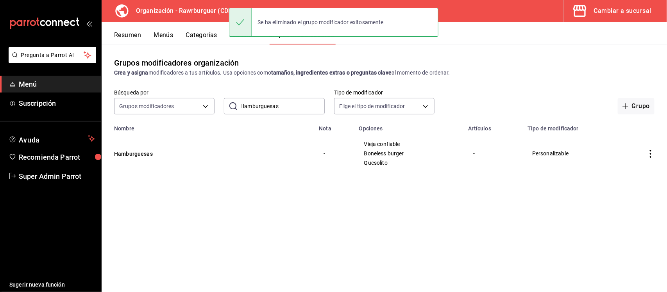
drag, startPoint x: 266, startPoint y: 107, endPoint x: 241, endPoint y: 107, distance: 24.6
click at [241, 107] on input "Hamburguesas" at bounding box center [282, 106] width 84 height 16
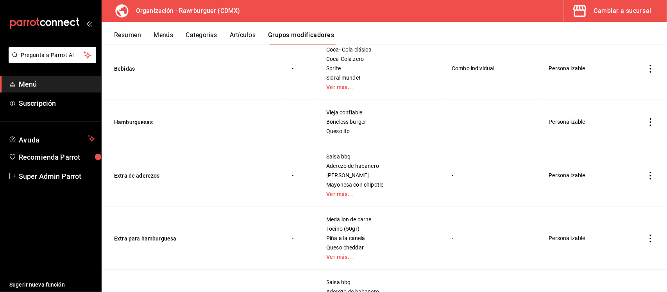
scroll to position [98, 0]
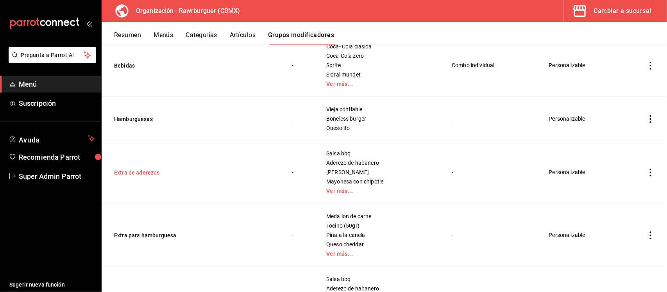
click at [135, 172] on button "Extra de aderezos" at bounding box center [161, 173] width 94 height 8
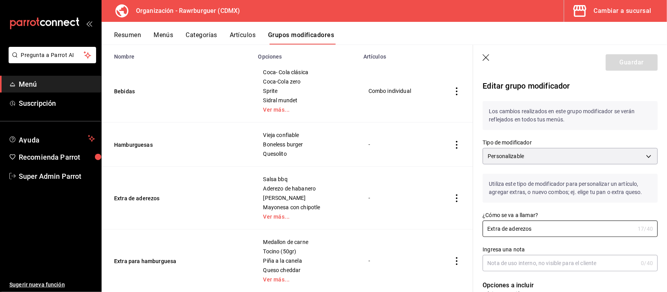
drag, startPoint x: 536, startPoint y: 232, endPoint x: 462, endPoint y: 231, distance: 74.6
click at [462, 231] on main "Grupos modificadores organización Crea y asigna modificadores a tus artículos. …" at bounding box center [384, 169] width 565 height 248
click at [485, 57] on icon "button" at bounding box center [486, 58] width 8 height 8
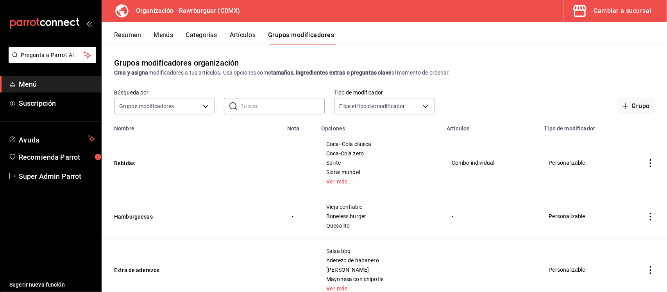
click at [282, 104] on input "text" at bounding box center [282, 106] width 84 height 16
paste input "Extra de aderezos"
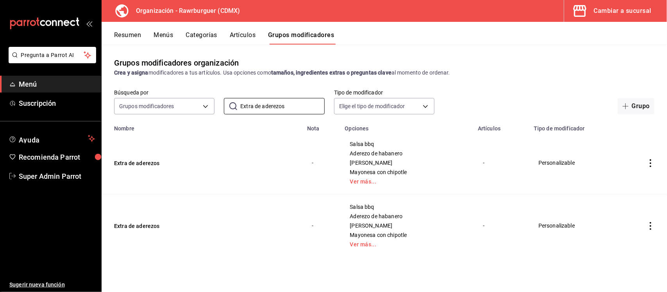
click at [648, 225] on icon "actions" at bounding box center [650, 226] width 8 height 8
click at [618, 271] on span "Eliminar" at bounding box center [627, 271] width 20 height 6
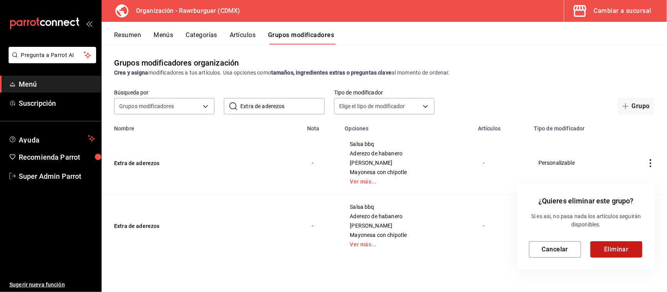
click at [605, 246] on button "Eliminar" at bounding box center [616, 249] width 52 height 16
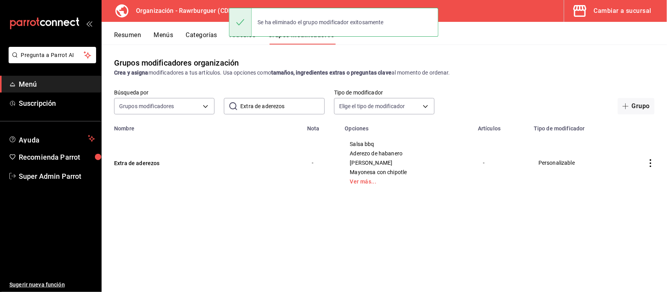
drag, startPoint x: 289, startPoint y: 110, endPoint x: 274, endPoint y: 109, distance: 15.3
click at [274, 109] on input "Extra de aderezos" at bounding box center [282, 106] width 84 height 16
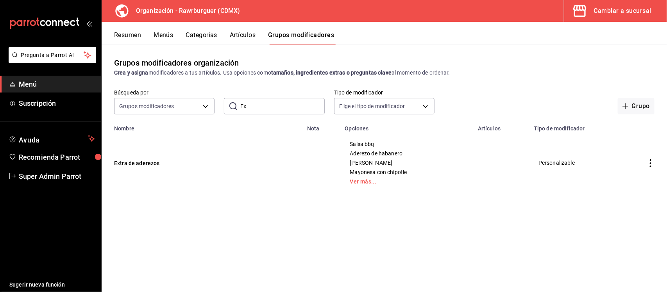
type input "E"
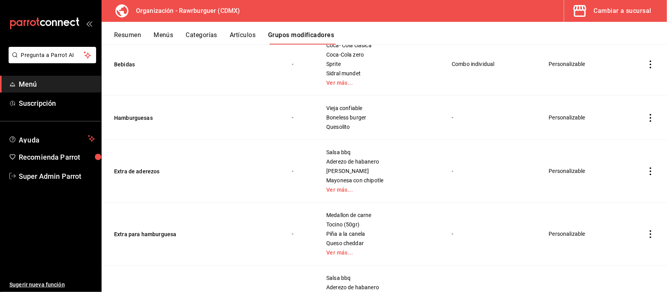
scroll to position [146, 0]
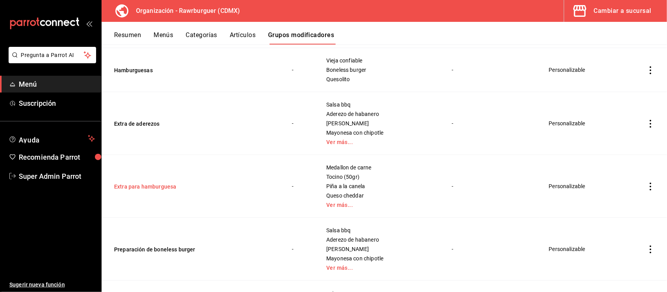
click at [169, 186] on button "Extra para hamburguesa" at bounding box center [161, 187] width 94 height 8
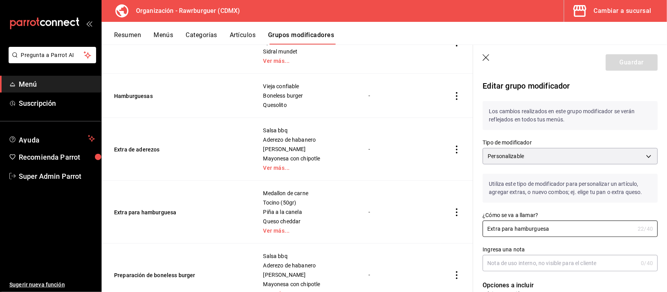
drag, startPoint x: 555, startPoint y: 221, endPoint x: 470, endPoint y: 225, distance: 86.0
click at [470, 225] on main "Grupos modificadores organización Crea y asigna modificadores a tus artículos. …" at bounding box center [384, 169] width 565 height 248
click at [489, 59] on icon "button" at bounding box center [486, 58] width 8 height 8
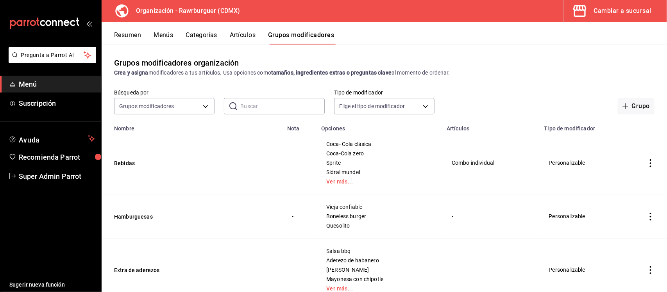
click at [255, 104] on input "text" at bounding box center [282, 106] width 84 height 16
paste input "Extra para hamburguesa"
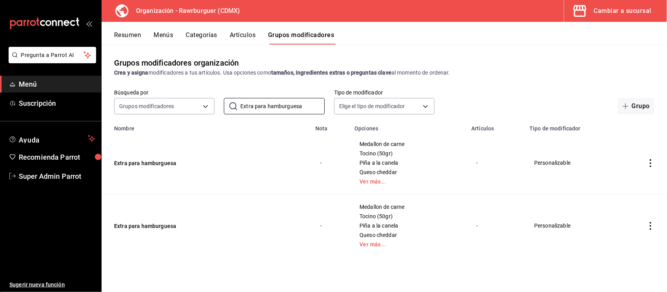
type input "Extra para hamburguesa"
click at [651, 225] on icon "actions" at bounding box center [650, 226] width 8 height 8
click at [626, 277] on li "Eliminar" at bounding box center [620, 272] width 47 height 16
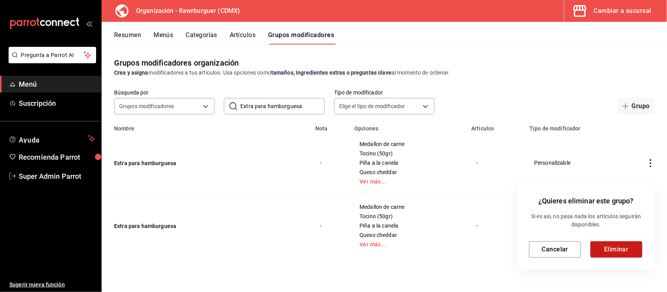
click at [621, 249] on button "Eliminar" at bounding box center [616, 249] width 52 height 16
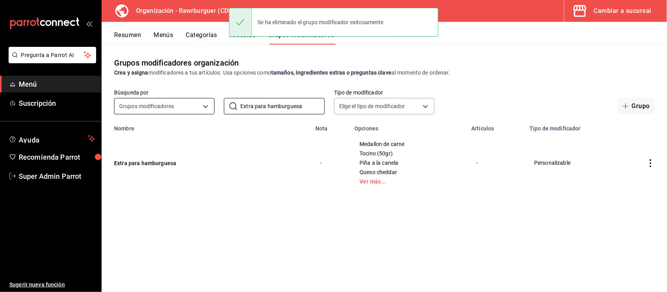
drag, startPoint x: 304, startPoint y: 105, endPoint x: 182, endPoint y: 104, distance: 122.3
click at [182, 104] on div "Búsqueda por Grupos modificadores GROUP ​ Extra para hamburguesa ​ Tipo de modi…" at bounding box center [384, 101] width 565 height 25
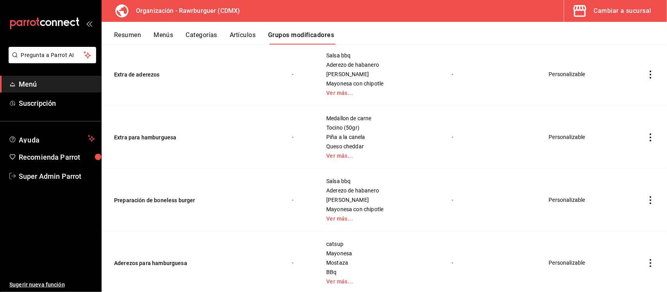
scroll to position [244, 0]
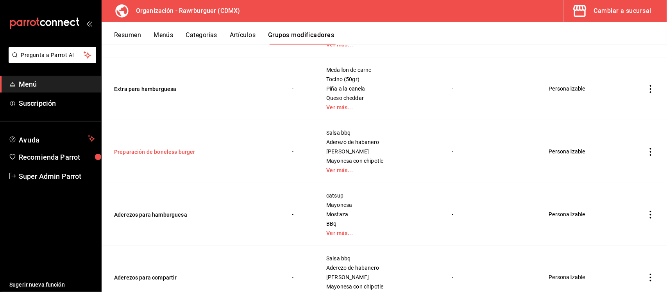
click at [180, 153] on button "Preparación de boneless burger" at bounding box center [161, 152] width 94 height 8
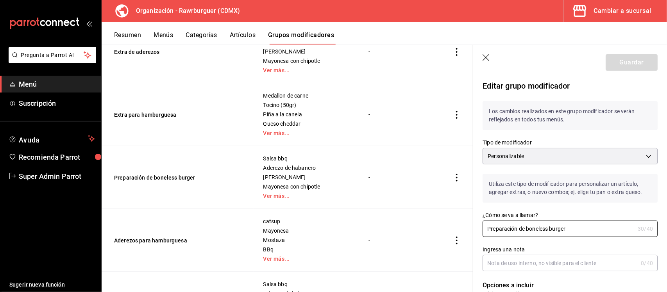
drag, startPoint x: 569, startPoint y: 227, endPoint x: 433, endPoint y: 227, distance: 135.9
click at [433, 227] on main "Grupos modificadores organización Crea y asigna modificadores a tus artículos. …" at bounding box center [384, 169] width 565 height 248
click at [479, 58] on header "Guardar" at bounding box center [570, 61] width 194 height 32
click at [488, 57] on icon "button" at bounding box center [486, 58] width 8 height 8
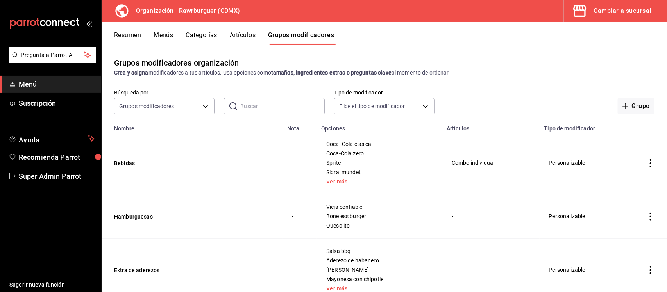
click at [280, 106] on input "text" at bounding box center [282, 106] width 84 height 16
paste input "Preparación de boneless burger"
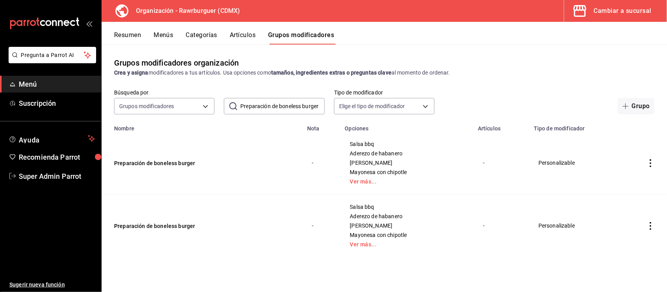
click at [650, 228] on icon "actions" at bounding box center [650, 226] width 8 height 8
click at [623, 272] on span "Eliminar" at bounding box center [627, 271] width 20 height 6
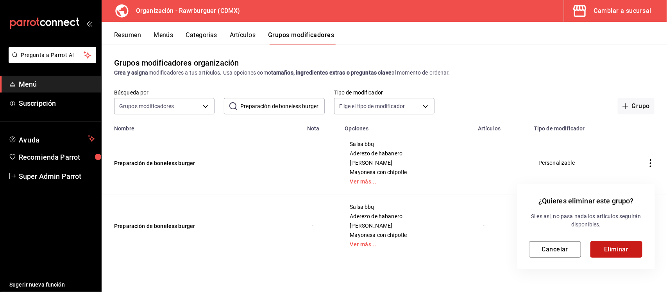
click at [608, 249] on button "Eliminar" at bounding box center [616, 249] width 52 height 16
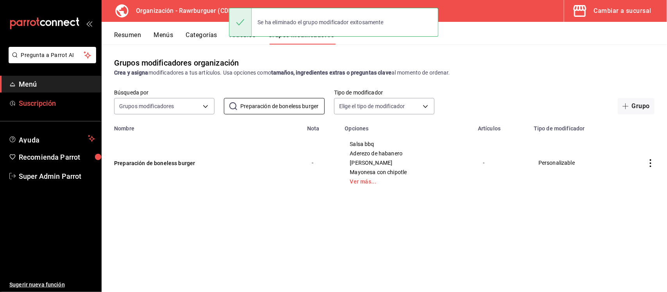
drag, startPoint x: 282, startPoint y: 106, endPoint x: 100, endPoint y: 97, distance: 182.3
click at [102, 97] on div "Búsqueda por Grupos modificadores GROUP ​ Preparación de boneless burger ​ Tipo…" at bounding box center [384, 101] width 565 height 25
type input "r"
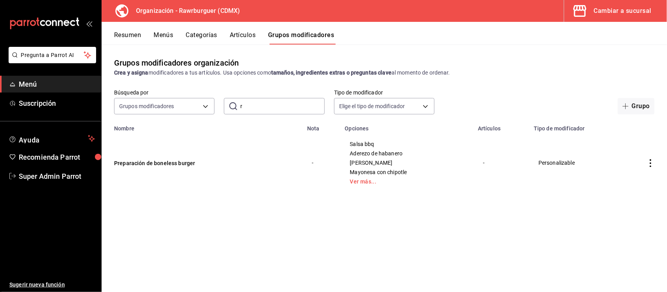
drag, startPoint x: 240, startPoint y: 106, endPoint x: 229, endPoint y: 106, distance: 10.9
click at [229, 106] on div "​ r ​" at bounding box center [274, 106] width 100 height 16
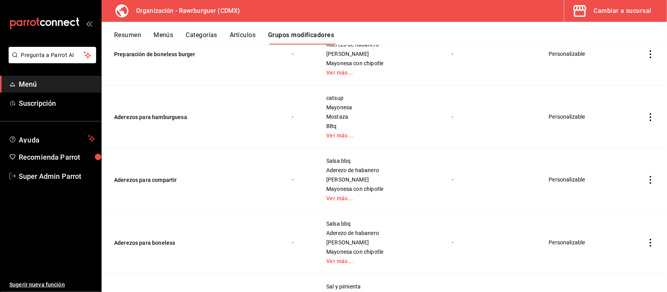
scroll to position [244, 0]
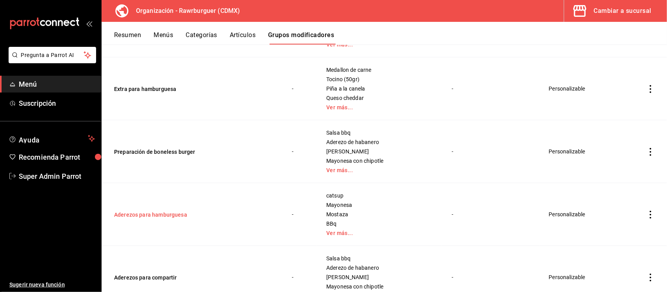
click at [170, 218] on button "Aderezos para hamburguesa" at bounding box center [161, 215] width 94 height 8
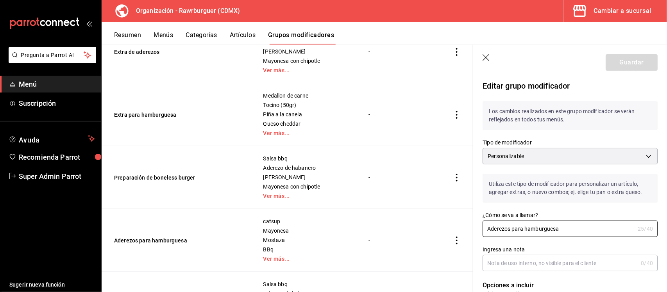
drag, startPoint x: 557, startPoint y: 226, endPoint x: 441, endPoint y: 227, distance: 116.0
click at [441, 227] on main "Grupos modificadores organización Crea y asigna modificadores a tus artículos. …" at bounding box center [384, 169] width 565 height 248
click at [486, 57] on icon "button" at bounding box center [485, 57] width 7 height 7
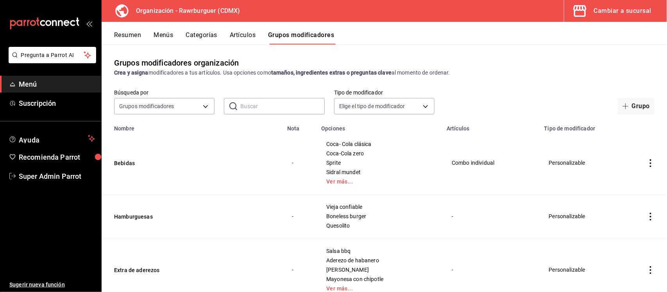
click at [293, 102] on input "text" at bounding box center [282, 106] width 84 height 16
paste input "Aderezos para hamburguesa"
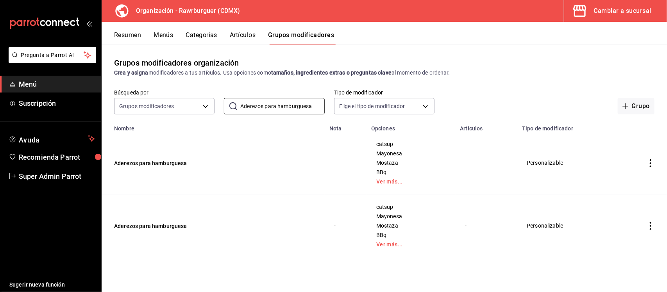
type input "Aderezos para hamburguesa"
click at [648, 229] on icon "actions" at bounding box center [650, 226] width 8 height 8
click at [622, 274] on span "Eliminar" at bounding box center [627, 271] width 20 height 6
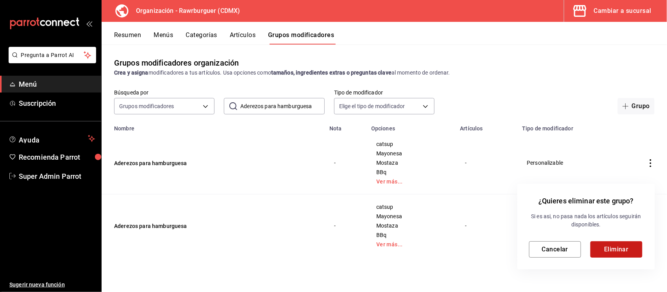
click at [609, 247] on button "Eliminar" at bounding box center [616, 249] width 52 height 16
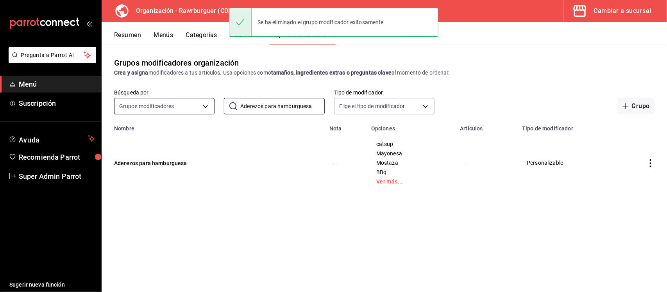
drag, startPoint x: 315, startPoint y: 108, endPoint x: 157, endPoint y: 102, distance: 158.7
click at [180, 104] on div "Búsqueda por Grupos modificadores GROUP ​ Aderezos para hamburguesa ​ Tipo de m…" at bounding box center [384, 101] width 565 height 25
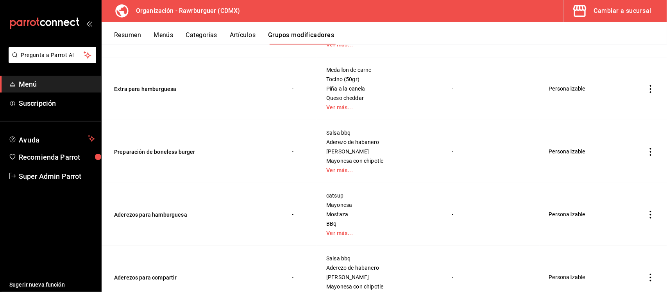
scroll to position [293, 0]
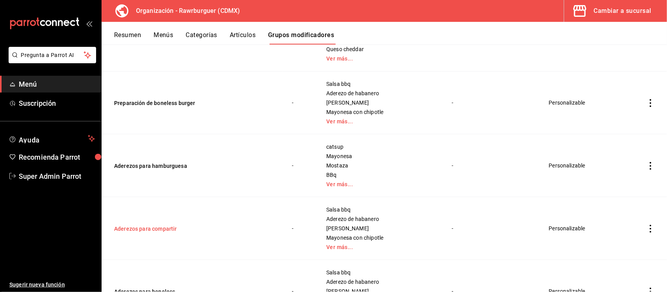
click at [162, 227] on button "Aderezos para compartir" at bounding box center [161, 229] width 94 height 8
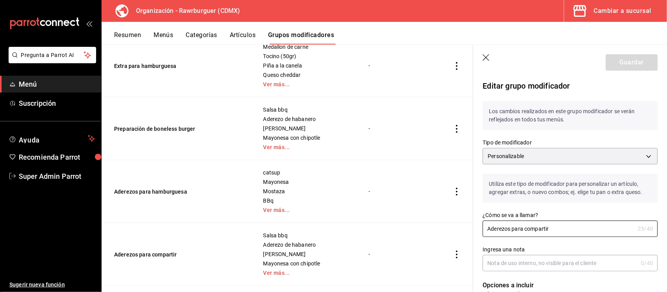
drag, startPoint x: 554, startPoint y: 226, endPoint x: 430, endPoint y: 226, distance: 124.2
click at [430, 226] on main "Grupos modificadores organización Crea y asigna modificadores a tus artículos. …" at bounding box center [384, 169] width 565 height 248
click at [485, 58] on icon "button" at bounding box center [486, 58] width 8 height 8
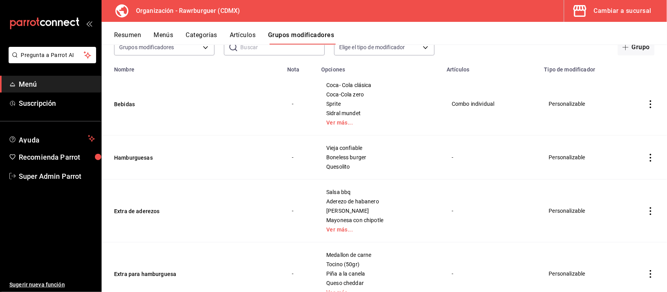
scroll to position [36, 0]
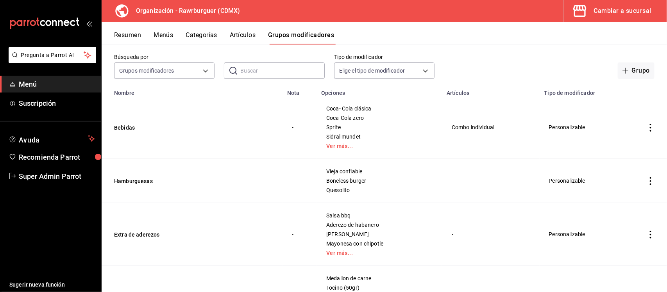
click at [280, 67] on input "text" at bounding box center [282, 71] width 84 height 16
paste input "Aderezos para compartir"
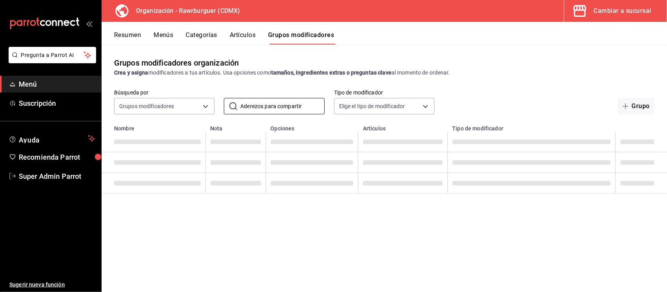
scroll to position [0, 0]
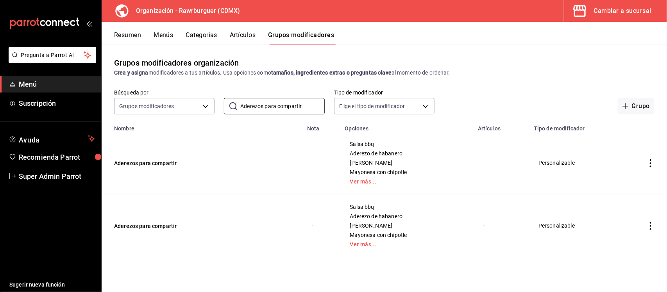
type input "Aderezos para compartir"
click at [648, 226] on icon "actions" at bounding box center [650, 226] width 8 height 8
click at [623, 270] on span "Eliminar" at bounding box center [627, 271] width 20 height 6
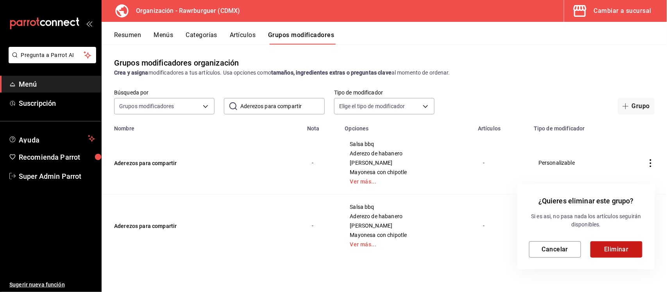
click at [613, 250] on button "Eliminar" at bounding box center [616, 249] width 52 height 16
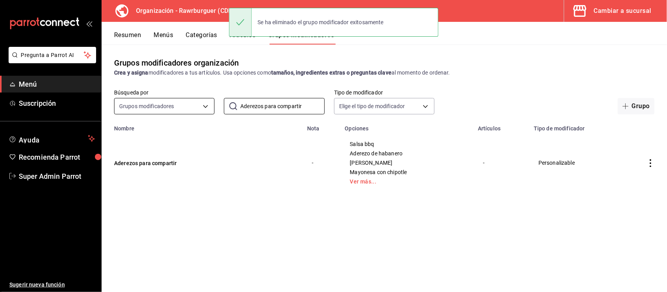
drag, startPoint x: 305, startPoint y: 107, endPoint x: 209, endPoint y: 105, distance: 95.3
click at [213, 105] on div "Búsqueda por Grupos modificadores GROUP ​ Aderezos para compartir ​ Tipo de mod…" at bounding box center [384, 101] width 565 height 25
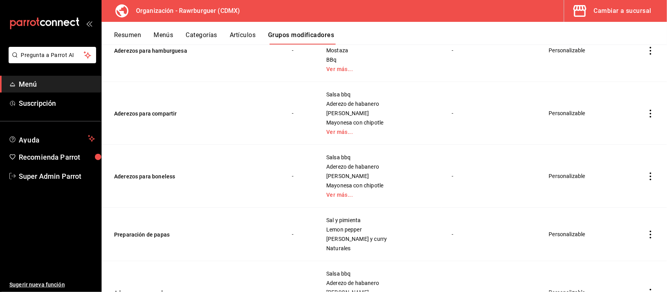
scroll to position [391, 0]
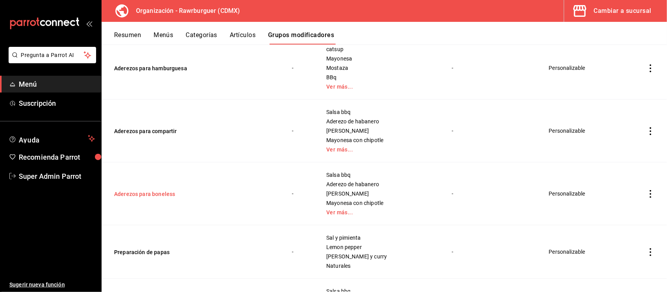
click at [157, 196] on button "Aderezos para boneless" at bounding box center [161, 194] width 94 height 8
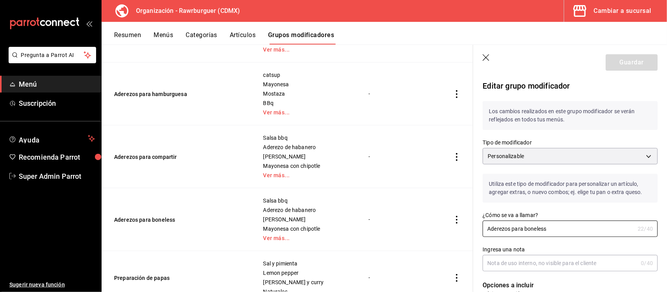
drag, startPoint x: 554, startPoint y: 230, endPoint x: 402, endPoint y: 230, distance: 152.3
click at [402, 230] on main "Grupos modificadores organización Crea y asigna modificadores a tus artículos. …" at bounding box center [384, 169] width 565 height 248
click at [487, 54] on icon "button" at bounding box center [486, 58] width 8 height 8
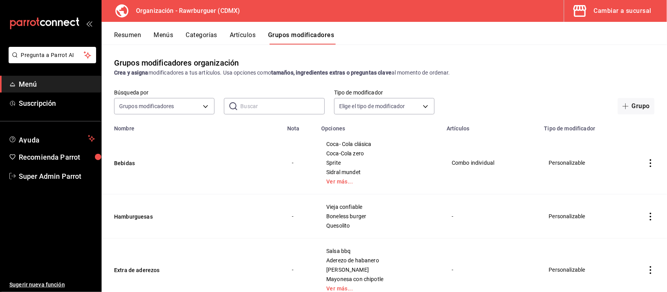
click at [266, 104] on input "text" at bounding box center [282, 106] width 84 height 16
paste input "Aderezos para boneless"
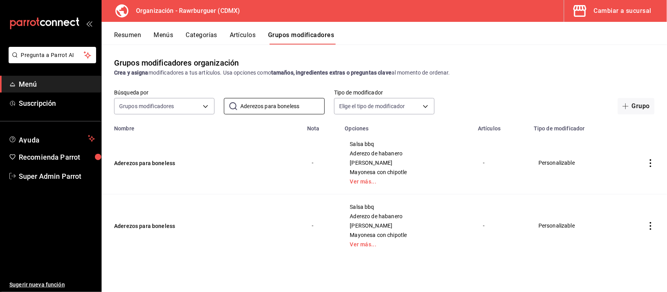
type input "Aderezos para boneless"
click at [652, 226] on icon "actions" at bounding box center [650, 226] width 8 height 8
click at [629, 272] on span "Eliminar" at bounding box center [627, 271] width 20 height 6
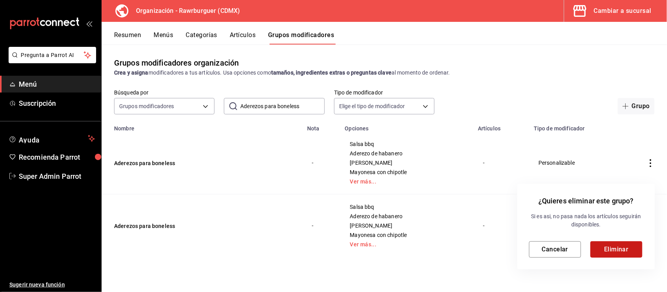
click at [616, 254] on button "Eliminar" at bounding box center [616, 249] width 52 height 16
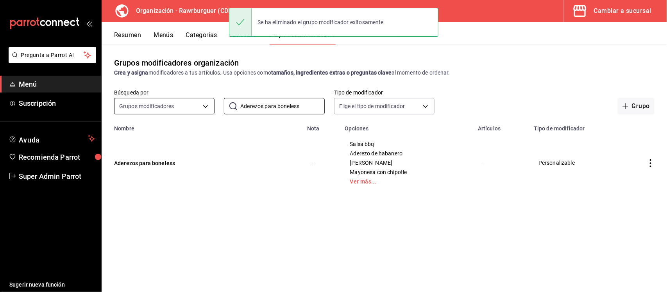
drag, startPoint x: 303, startPoint y: 104, endPoint x: 196, endPoint y: 100, distance: 106.7
click at [196, 100] on div "Búsqueda por Grupos modificadores GROUP ​ Aderezos para boneless ​ Tipo de modi…" at bounding box center [384, 101] width 565 height 25
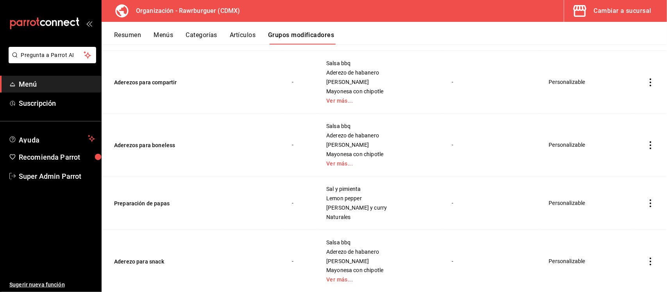
scroll to position [488, 0]
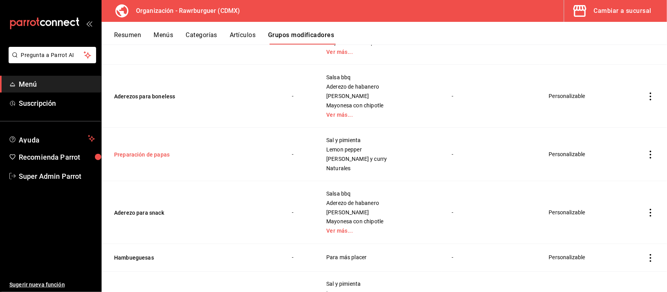
click at [145, 156] on button "Preparación de papas" at bounding box center [161, 155] width 94 height 8
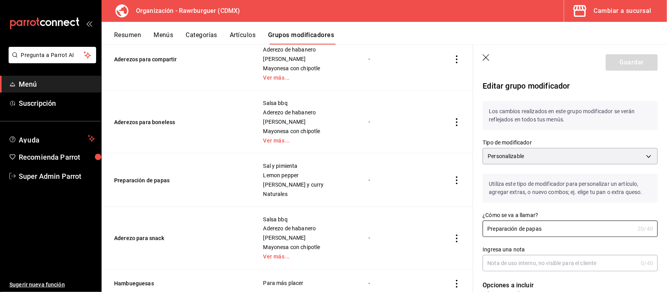
drag, startPoint x: 497, startPoint y: 229, endPoint x: 452, endPoint y: 229, distance: 44.9
click at [452, 229] on main "Grupos modificadores organización Crea y asigna modificadores a tus artículos. …" at bounding box center [384, 169] width 565 height 248
click at [479, 59] on header "Guardar" at bounding box center [570, 61] width 194 height 32
click at [484, 59] on icon "button" at bounding box center [486, 58] width 8 height 8
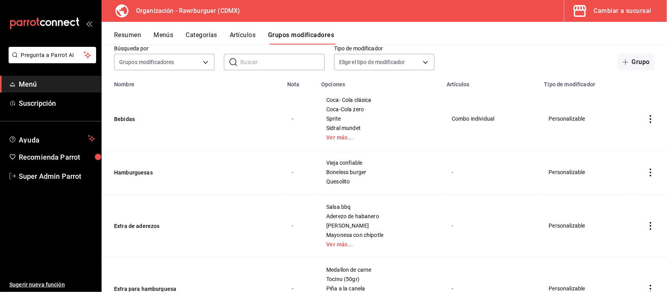
scroll to position [44, 0]
click at [270, 60] on input "text" at bounding box center [282, 63] width 84 height 16
paste input "Preparación de papas"
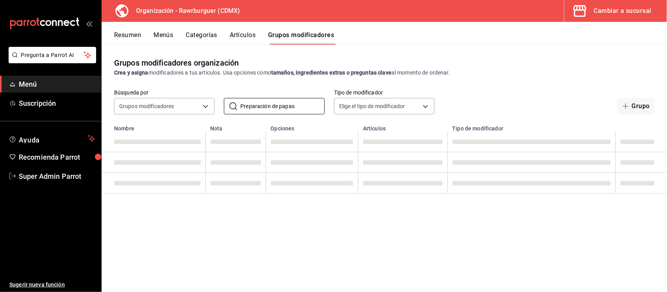
scroll to position [0, 0]
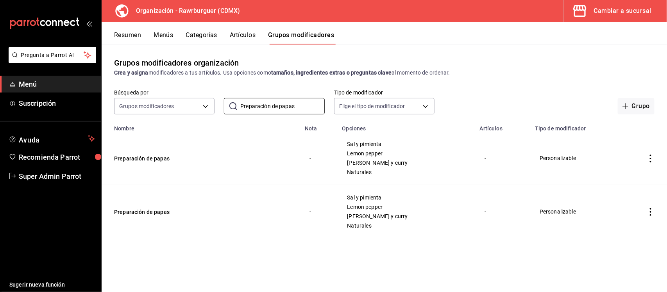
type input "Preparación de papas"
click at [651, 216] on icon "actions" at bounding box center [650, 212] width 8 height 8
click at [630, 262] on span "Eliminar" at bounding box center [627, 262] width 20 height 6
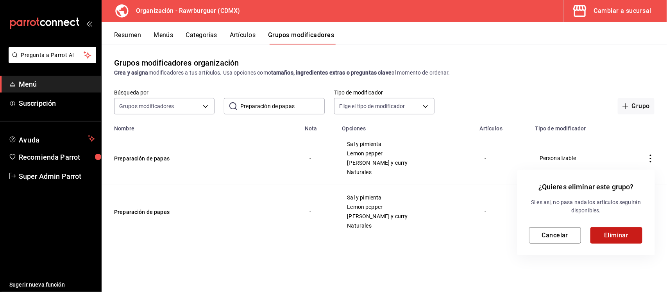
click at [612, 236] on button "Eliminar" at bounding box center [616, 235] width 52 height 16
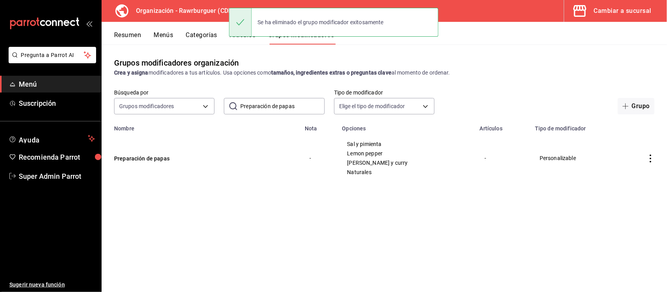
click at [255, 59] on div "Grupos modificadores organización Crea y asigna modificadores a tus artículos. …" at bounding box center [384, 67] width 565 height 20
drag, startPoint x: 295, startPoint y: 111, endPoint x: 213, endPoint y: 109, distance: 82.1
click at [214, 109] on div "Búsqueda por Grupos modificadores GROUP ​ Preparación de papas ​ Tipo de modifi…" at bounding box center [384, 101] width 565 height 25
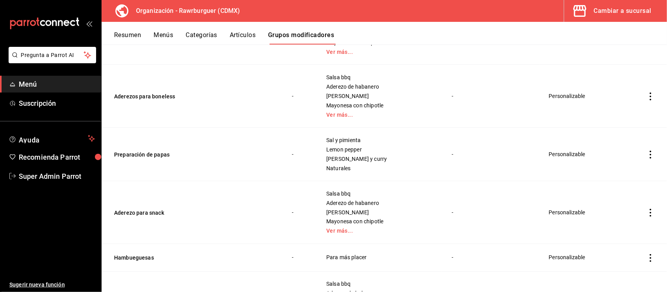
scroll to position [537, 0]
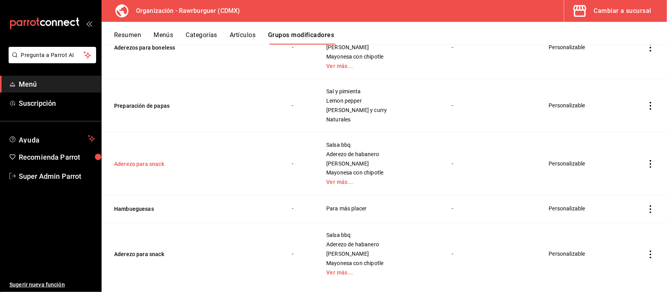
click at [148, 165] on button "Aderezo para snack" at bounding box center [161, 164] width 94 height 8
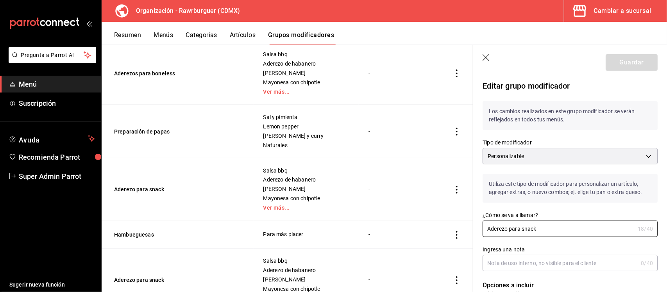
drag, startPoint x: 546, startPoint y: 232, endPoint x: 463, endPoint y: 233, distance: 83.2
click at [463, 233] on main "Grupos modificadores organización Crea y asigna modificadores a tus artículos. …" at bounding box center [384, 169] width 565 height 248
click at [483, 55] on icon "button" at bounding box center [486, 58] width 8 height 8
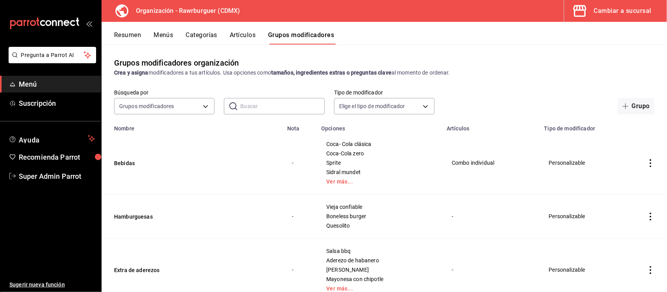
click at [270, 111] on input "text" at bounding box center [282, 106] width 84 height 16
paste input "Aderezo para snack"
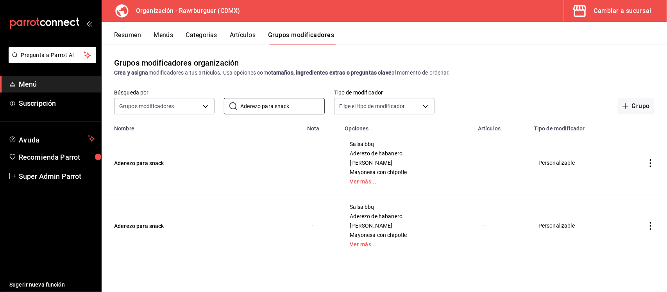
type input "Aderezo para snack"
click at [651, 228] on icon "actions" at bounding box center [650, 226] width 8 height 8
click at [616, 274] on div at bounding box center [610, 272] width 14 height 8
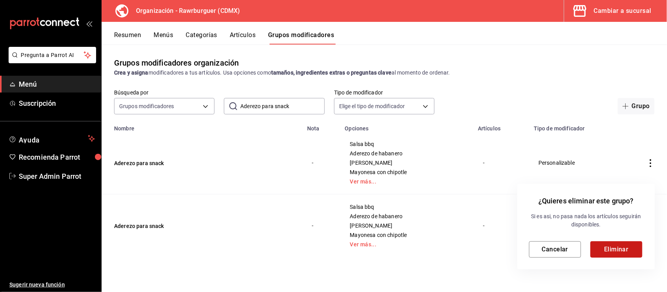
click at [613, 247] on button "Eliminar" at bounding box center [616, 249] width 52 height 16
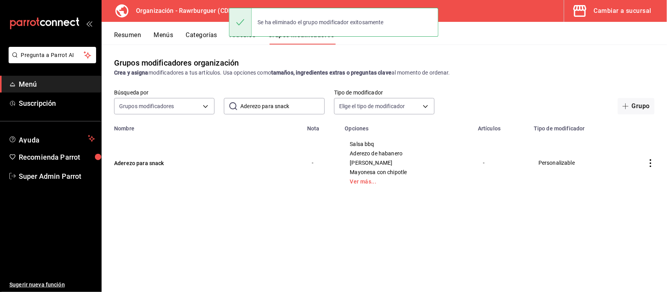
click at [280, 46] on div "Grupos modificadores organización Crea y asigna modificadores a tus artículos. …" at bounding box center [384, 168] width 565 height 247
drag, startPoint x: 294, startPoint y: 106, endPoint x: 198, endPoint y: 105, distance: 95.3
click at [200, 106] on div "Búsqueda por Grupos modificadores GROUP ​ Aderezo para snack ​ Tipo de modifica…" at bounding box center [384, 101] width 565 height 25
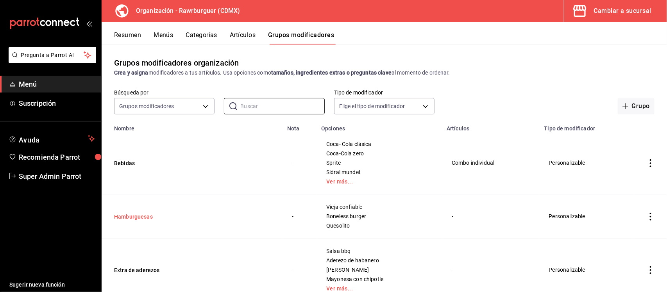
click at [138, 215] on button "Hamburguesas" at bounding box center [161, 217] width 94 height 8
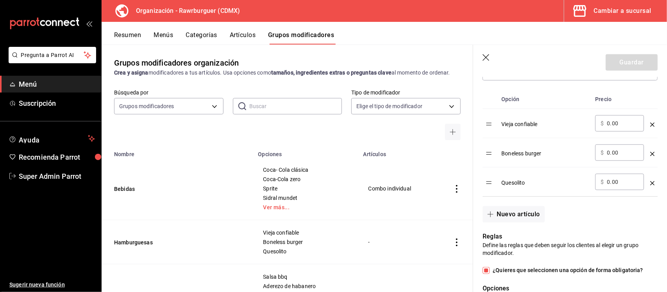
scroll to position [293, 0]
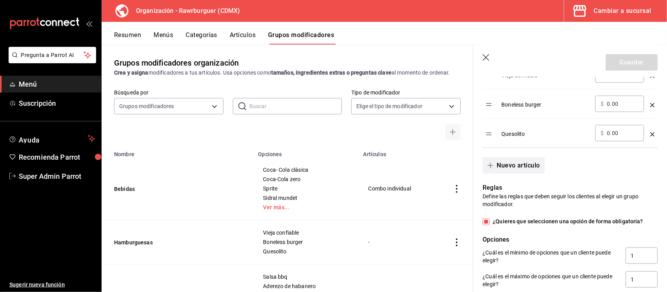
click at [526, 166] on button "Nuevo artículo" at bounding box center [513, 165] width 62 height 16
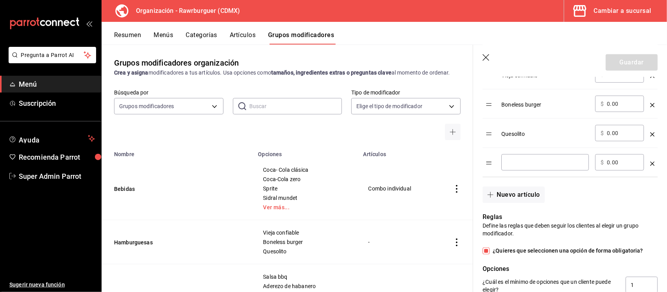
click at [648, 165] on td "optionsTable" at bounding box center [652, 162] width 11 height 29
click at [650, 165] on icon "optionsTable" at bounding box center [652, 164] width 4 height 4
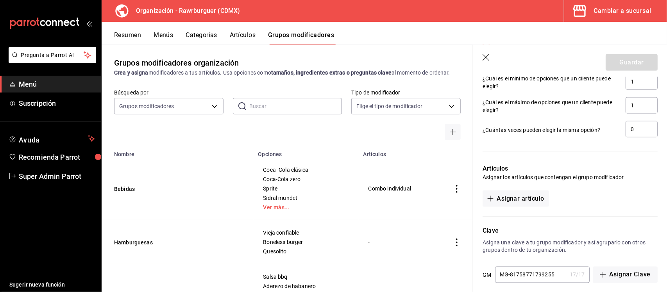
scroll to position [475, 0]
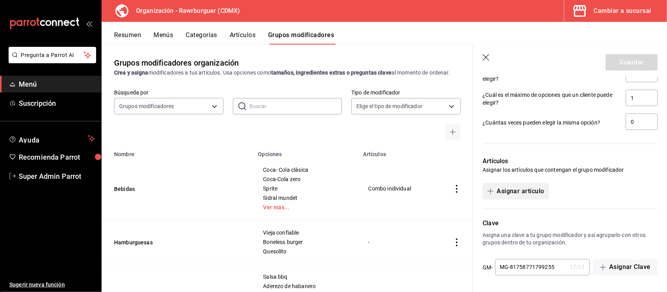
click at [521, 188] on button "Asignar artículo" at bounding box center [515, 191] width 66 height 16
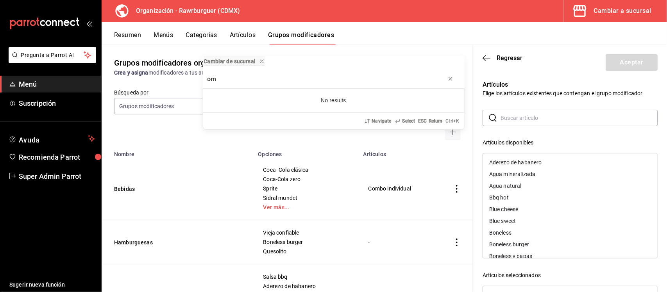
type input "o"
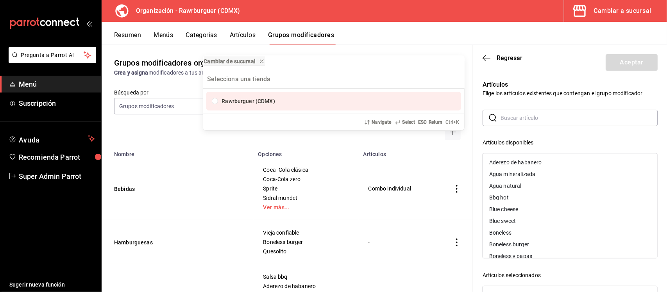
click at [555, 117] on div "Cambiar de sucursal Rawrburguer (CDMX) Navigate Select ESC Return Ctrl+ K" at bounding box center [333, 146] width 667 height 292
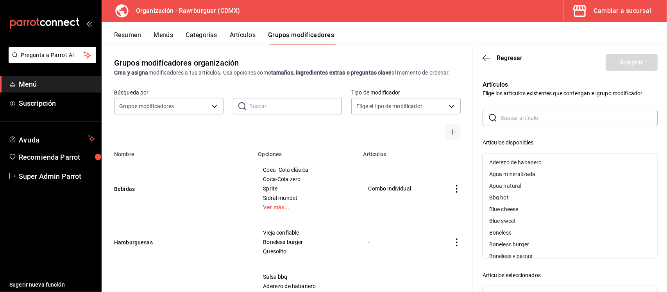
click at [556, 120] on input "text" at bounding box center [578, 118] width 157 height 16
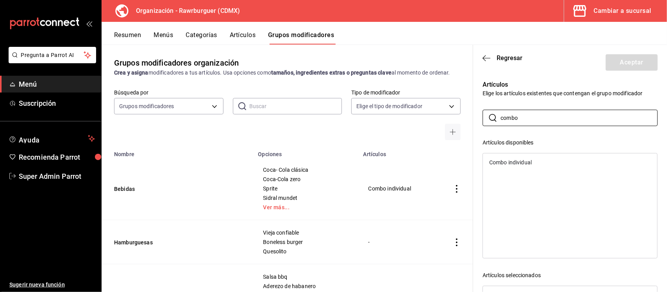
type input "combo"
click at [530, 160] on div "Combo individual" at bounding box center [510, 162] width 43 height 5
click at [618, 68] on button "Aceptar" at bounding box center [631, 62] width 52 height 16
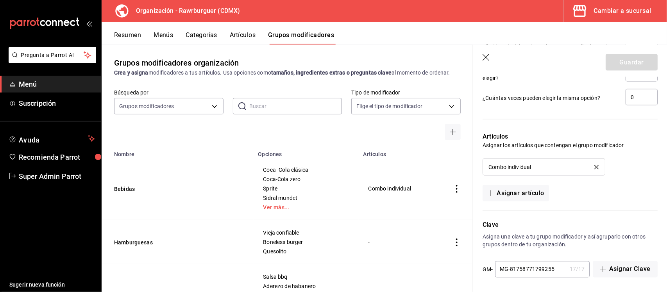
scroll to position [502, 0]
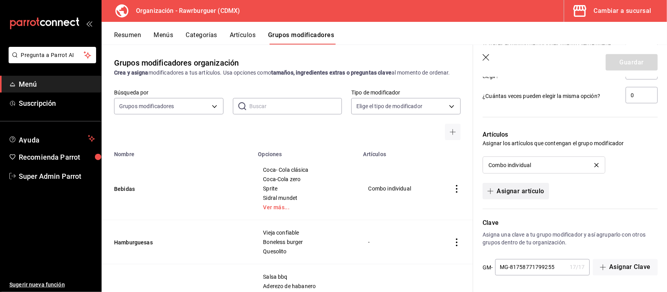
click at [541, 190] on button "Asignar artículo" at bounding box center [515, 191] width 66 height 16
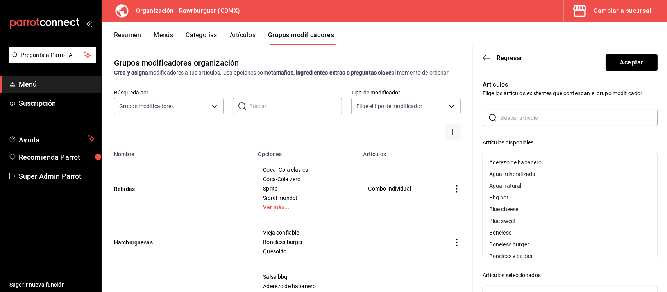
click at [511, 186] on div "Agua natural" at bounding box center [505, 185] width 32 height 5
click at [626, 61] on button "Aceptar" at bounding box center [631, 62] width 52 height 16
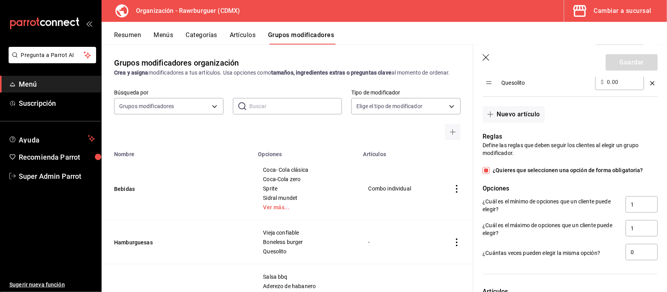
scroll to position [439, 0]
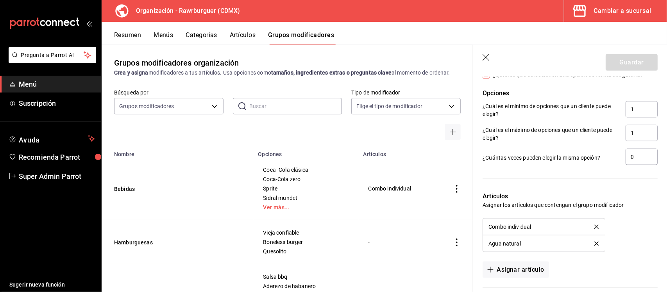
click at [591, 246] on div "Agua natural" at bounding box center [543, 243] width 111 height 5
click at [589, 243] on button "delete" at bounding box center [596, 244] width 15 height 4
click at [594, 228] on button "delete" at bounding box center [596, 227] width 15 height 4
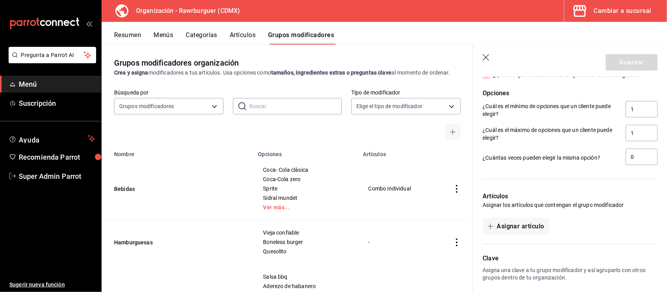
click at [485, 59] on icon "button" at bounding box center [485, 57] width 7 height 7
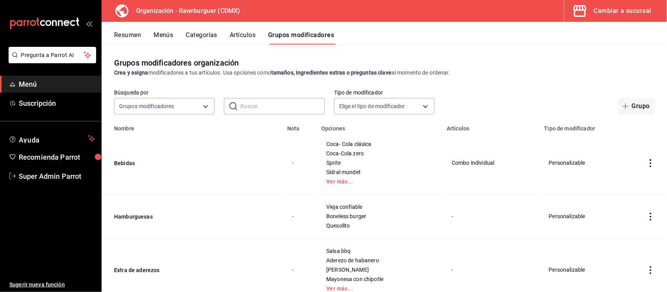
click at [296, 38] on button "Grupos modificadores" at bounding box center [301, 37] width 66 height 13
click at [125, 217] on button "Hamburguesas" at bounding box center [161, 217] width 94 height 8
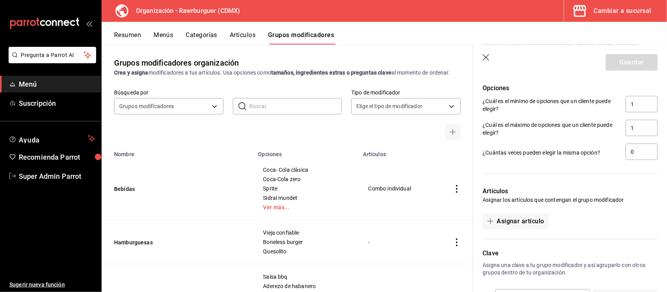
scroll to position [475, 0]
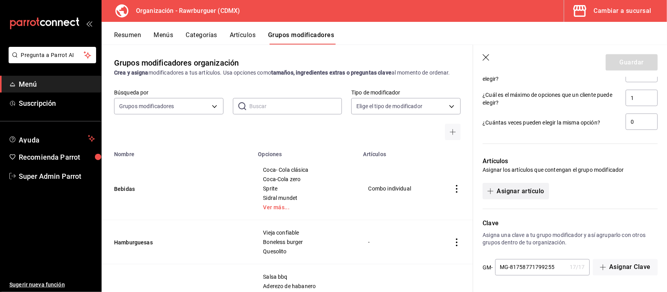
click at [523, 191] on button "Asignar artículo" at bounding box center [515, 191] width 66 height 16
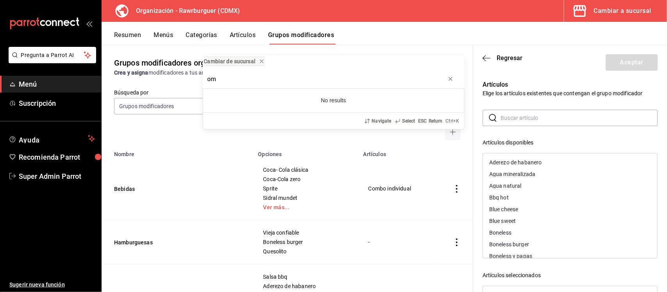
type input "o"
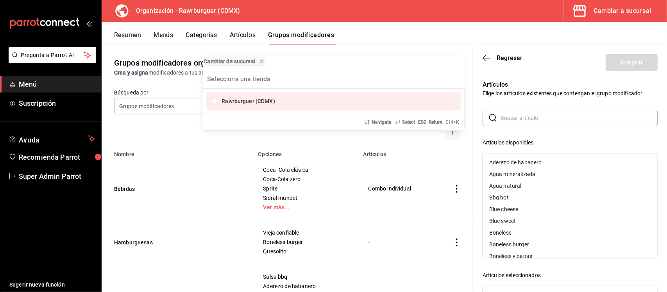
click at [528, 112] on div "Cambiar de sucursal Rawrburguer (CDMX) Navigate Select ESC Return Ctrl+ K" at bounding box center [333, 146] width 667 height 292
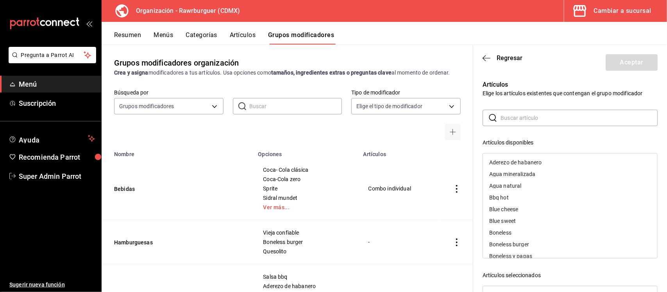
click at [528, 118] on input "text" at bounding box center [578, 118] width 157 height 16
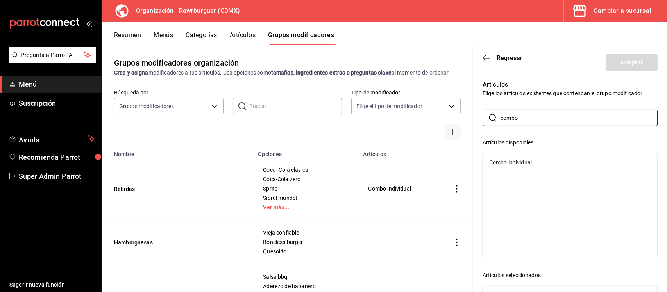
type input "combo"
click at [506, 164] on div "Combo individual" at bounding box center [510, 162] width 43 height 5
click at [620, 68] on button "Aceptar" at bounding box center [631, 62] width 52 height 16
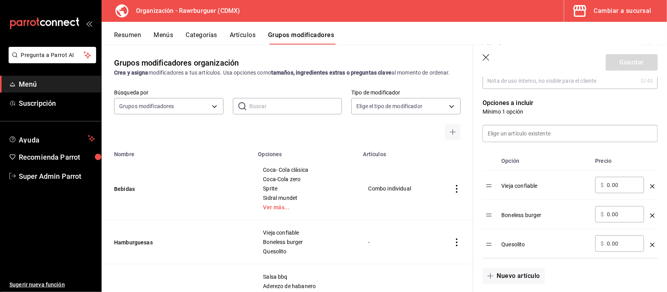
scroll to position [0, 0]
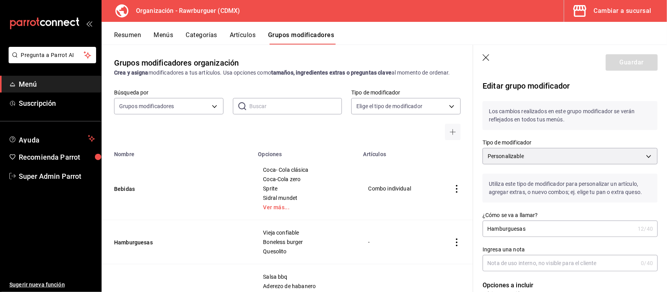
click at [559, 234] on input "Hamburguesas" at bounding box center [558, 229] width 152 height 16
type input "Hamburguesasssss"
click at [526, 264] on input "Ingresa una nota" at bounding box center [559, 263] width 155 height 16
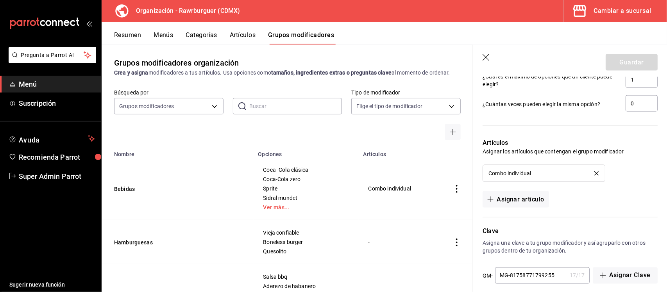
scroll to position [502, 0]
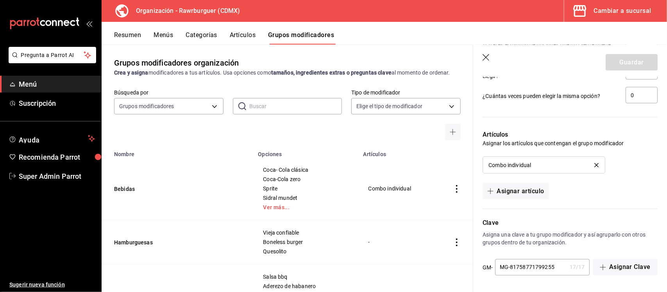
type input "sssssss"
drag, startPoint x: 513, startPoint y: 266, endPoint x: 486, endPoint y: 268, distance: 26.2
click at [486, 268] on div "GM- MG-81758771799255 17 / 17 ​" at bounding box center [535, 267] width 107 height 17
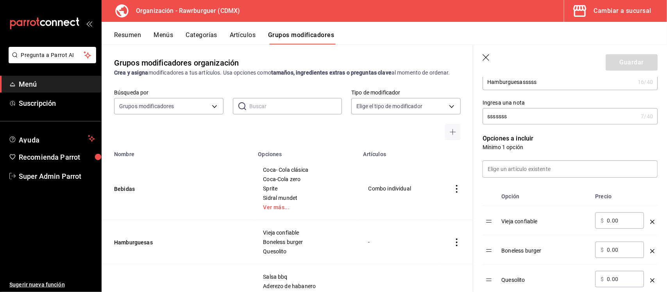
scroll to position [0, 0]
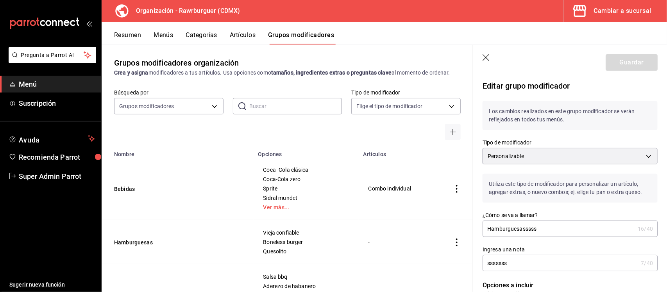
type input "1758771799255"
click at [487, 59] on icon "button" at bounding box center [485, 57] width 7 height 7
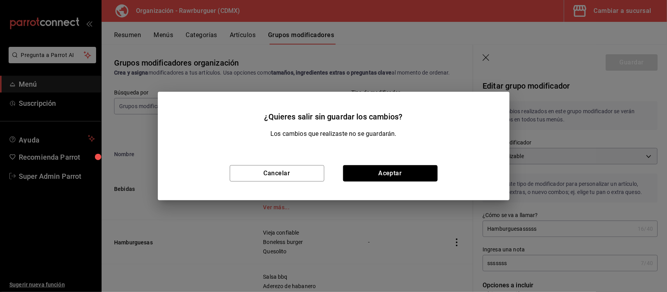
click at [427, 167] on button "Aceptar" at bounding box center [390, 173] width 95 height 16
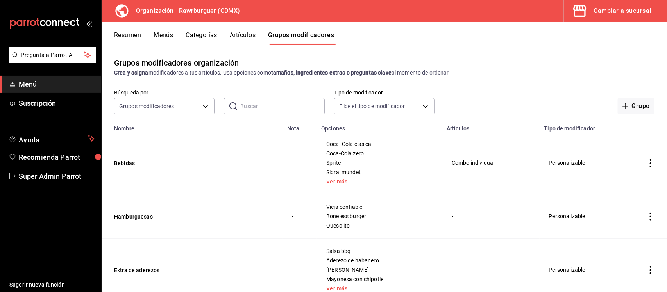
click at [251, 36] on button "Artículos" at bounding box center [243, 37] width 26 height 13
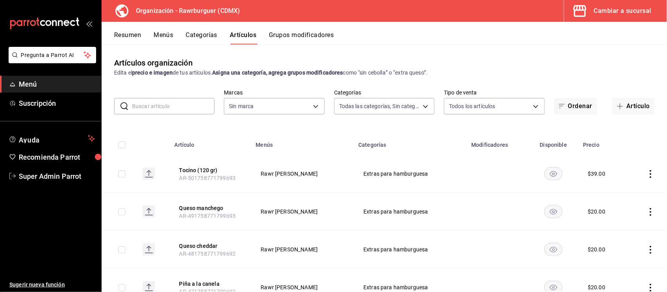
type input "6ca17b8f-428a-41fb-bff9-a2cb1d4dabe7,5433be91-9441-4d9e-9bc5-7408d813de4c,92de4…"
type input "c1affe28-5b75-42a1-bd53-0a4a367c53c8"
click at [175, 107] on input "text" at bounding box center [173, 106] width 82 height 16
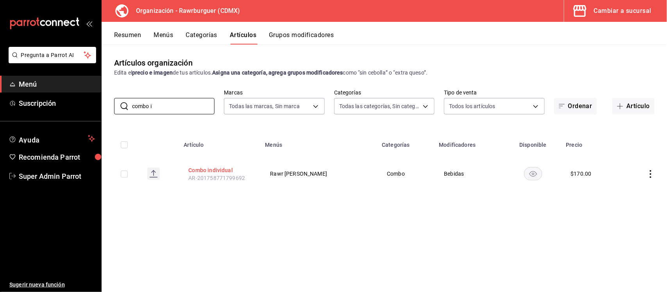
type input "combo i"
click at [227, 173] on button "Combo individual" at bounding box center [219, 170] width 63 height 8
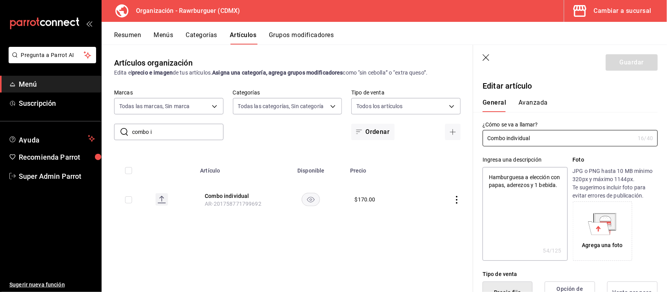
type textarea "x"
type input "$170.00"
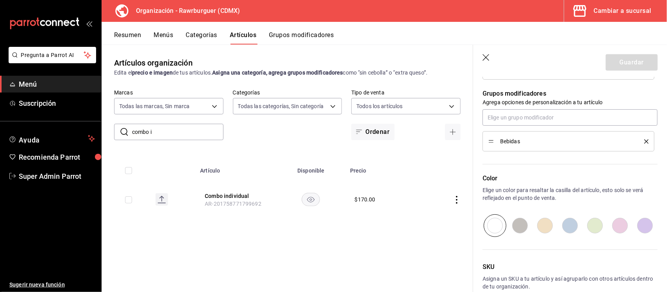
scroll to position [286, 0]
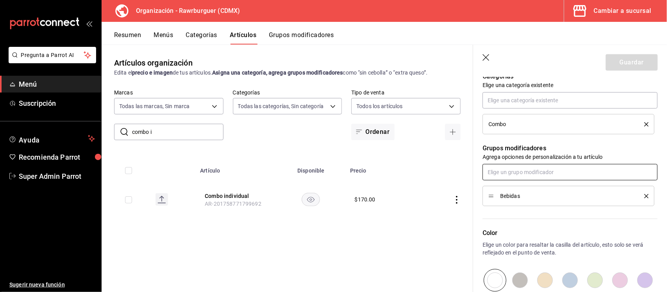
click at [528, 175] on input "text" at bounding box center [569, 172] width 175 height 16
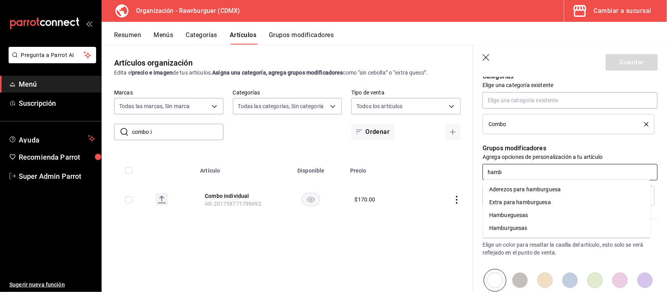
type input "hambu"
click at [516, 229] on div "Hamburguesas" at bounding box center [508, 228] width 38 height 8
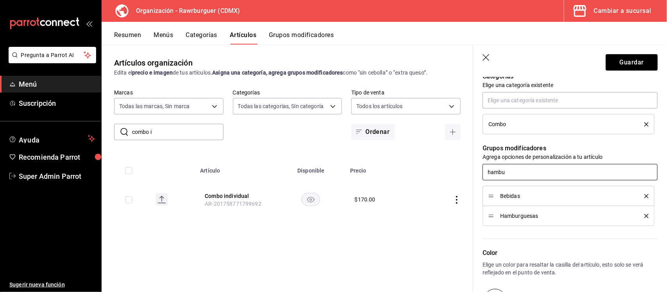
type textarea "x"
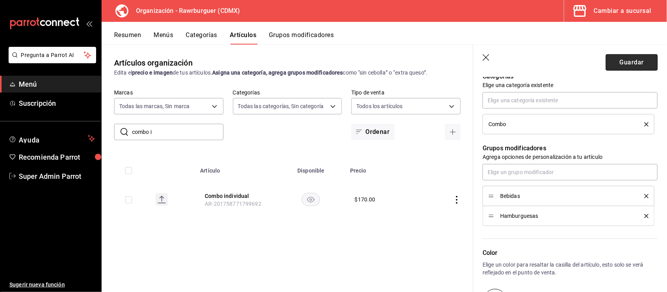
click at [619, 60] on button "Guardar" at bounding box center [631, 62] width 52 height 16
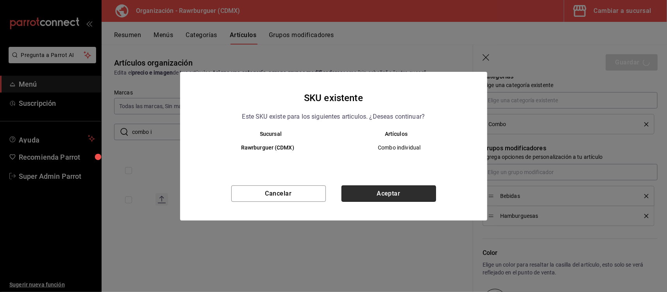
click at [368, 192] on button "Aceptar" at bounding box center [388, 194] width 95 height 16
type textarea "x"
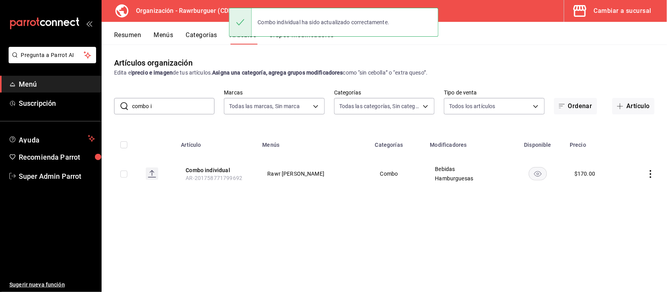
click at [267, 49] on div "Artículos organización Edita el precio e imagen de tus artículos. Asigna una ca…" at bounding box center [384, 168] width 565 height 247
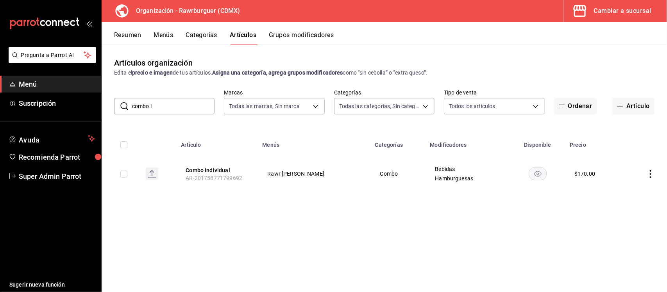
click at [280, 36] on button "Grupos modificadores" at bounding box center [301, 37] width 65 height 13
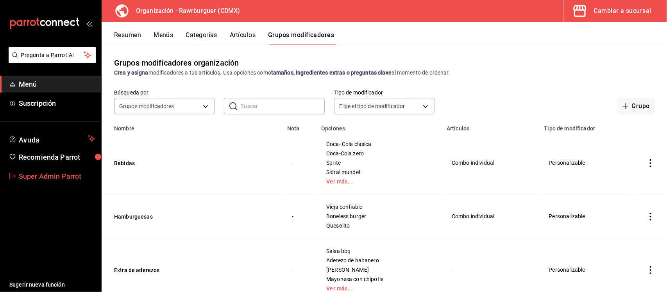
click at [46, 177] on span "Super Admin Parrot" at bounding box center [57, 176] width 76 height 11
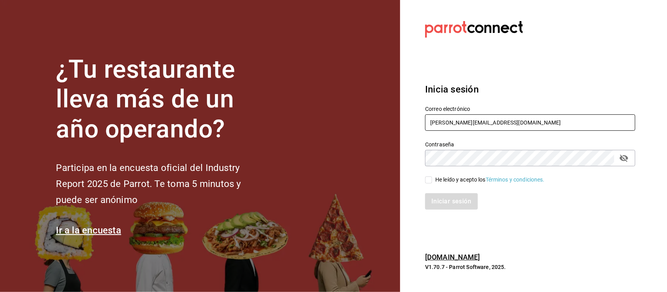
drag, startPoint x: 501, startPoint y: 122, endPoint x: 403, endPoint y: 123, distance: 98.4
click at [403, 123] on section "Datos incorrectos. Verifica que tu Correo o Contraseña estén bien escritos. Ini…" at bounding box center [527, 146] width 254 height 292
paste input "hotaru@costeno.com Parr0tConnec7"
click at [506, 122] on input "hotaru@costeno.com Parr0tConnec7" at bounding box center [530, 122] width 210 height 16
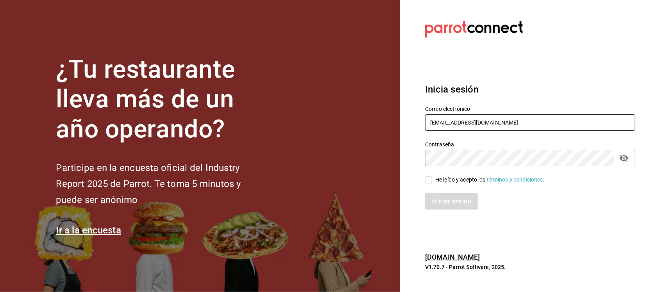
type input "hotaru@costeno.com"
click at [405, 158] on section "Datos incorrectos. Verifica que tu Correo o Contraseña estén bien escritos. Ini…" at bounding box center [527, 146] width 254 height 292
click at [429, 180] on input "He leído y acepto los Términos y condiciones." at bounding box center [428, 180] width 7 height 7
checkbox input "true"
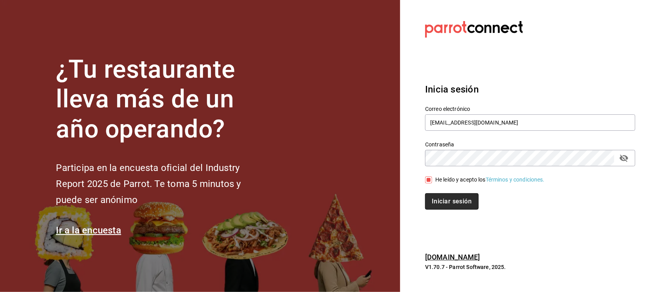
click at [434, 200] on button "Iniciar sesión" at bounding box center [451, 201] width 53 height 16
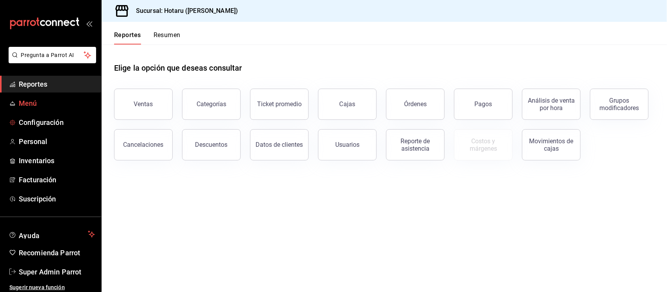
click at [38, 103] on span "Menú" at bounding box center [57, 103] width 76 height 11
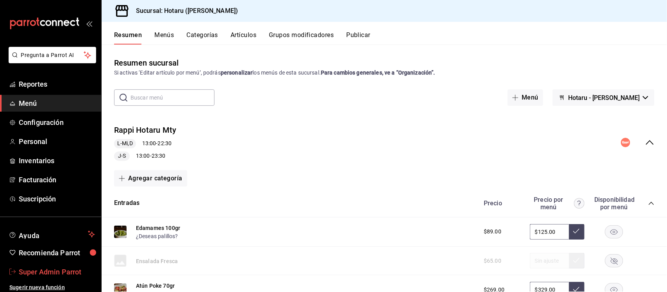
click at [39, 273] on span "Super Admin Parrot" at bounding box center [57, 272] width 76 height 11
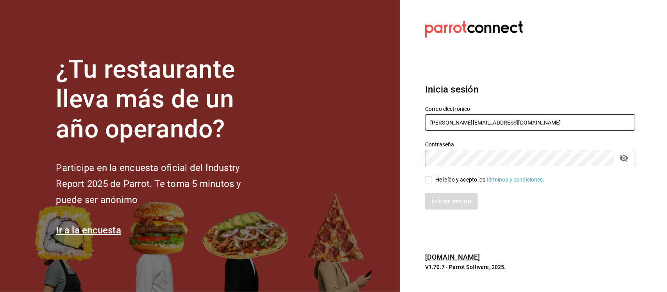
drag, startPoint x: 508, startPoint y: 120, endPoint x: 410, endPoint y: 120, distance: 98.0
click at [410, 120] on section "Datos incorrectos. Verifica que tu Correo o Contraseña estén bien escritos. Ini…" at bounding box center [527, 146] width 254 height 292
paste input "estauranteapapacho@bona.com Parr0tConnec7"
click at [531, 122] on input "restauranteapapacho@bona.com Parr0tConnec7" at bounding box center [530, 122] width 210 height 16
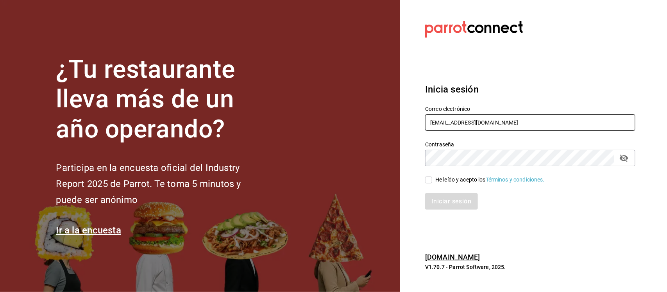
type input "restauranteapapacho@bona.com"
click at [396, 164] on div "¿Tu restaurante lleva más de un año operando? Participa en la encuesta oficial …" at bounding box center [333, 146] width 667 height 292
click at [426, 180] on input "He leído y acepto los Términos y condiciones." at bounding box center [428, 180] width 7 height 7
checkbox input "true"
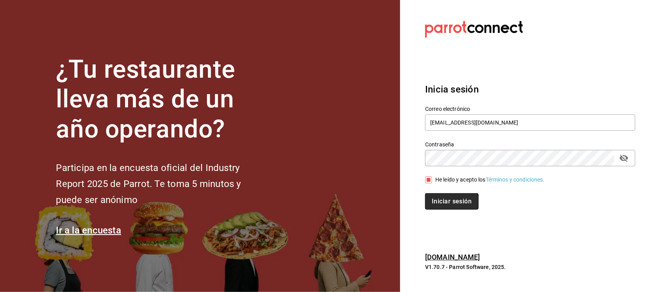
click at [432, 194] on button "Iniciar sesión" at bounding box center [451, 201] width 53 height 16
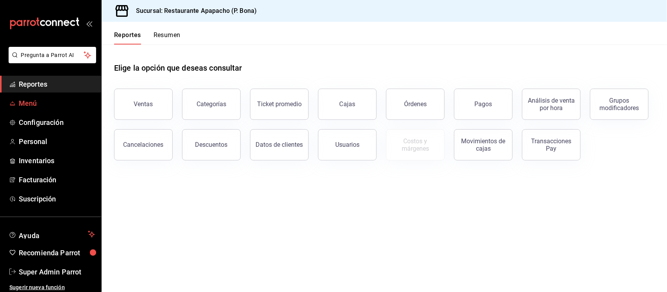
click at [25, 100] on span "Menú" at bounding box center [57, 103] width 76 height 11
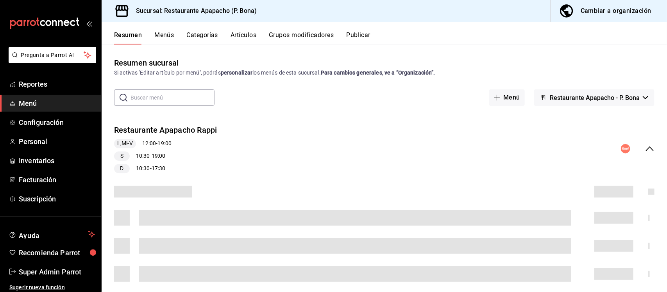
click at [606, 12] on div "Cambiar a organización" at bounding box center [615, 10] width 71 height 11
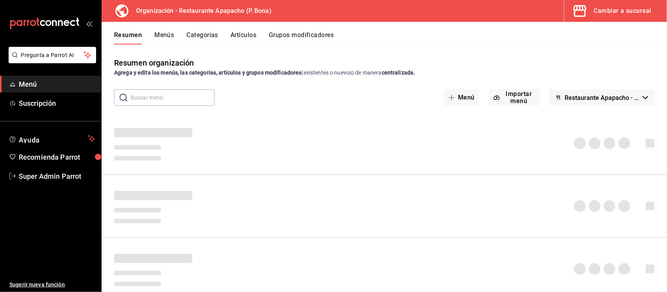
click at [290, 33] on button "Grupos modificadores" at bounding box center [301, 37] width 65 height 13
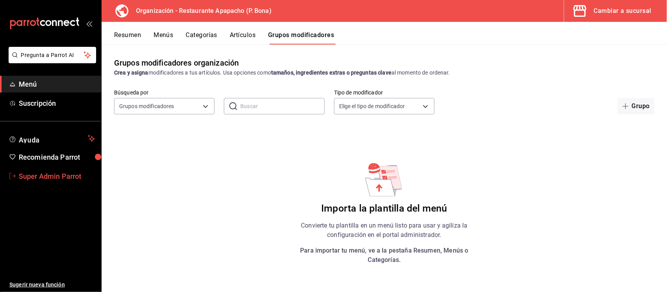
click at [65, 172] on span "Super Admin Parrot" at bounding box center [57, 176] width 76 height 11
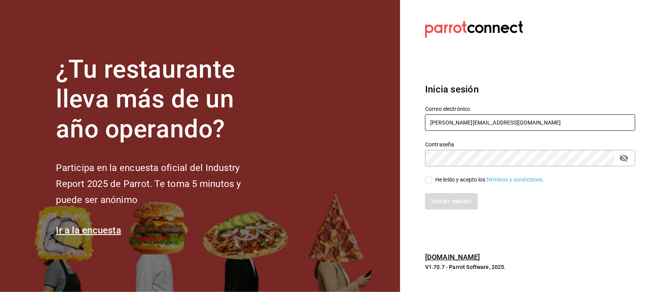
drag, startPoint x: 486, startPoint y: 124, endPoint x: 390, endPoint y: 124, distance: 95.7
click at [390, 124] on div "¿Tu restaurante lleva más de un año operando? Participa en la encuesta oficial …" at bounding box center [333, 146] width 667 height 292
paste input "ninjawings@cdmx.com Parr0tConnec7"
click at [500, 123] on input "ninjawings@cdmx.com Parr0tConnec7" at bounding box center [530, 122] width 210 height 16
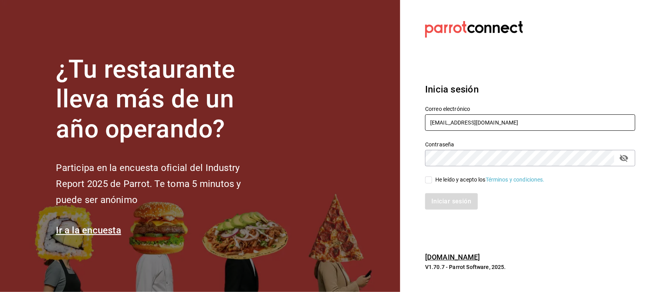
type input "ninjawings@cdmx.com"
click at [393, 163] on div "¿Tu restaurante lleva más de un año operando? Participa en la encuesta oficial …" at bounding box center [333, 146] width 667 height 292
click at [429, 180] on input "He leído y acepto los Términos y condiciones." at bounding box center [428, 180] width 7 height 7
checkbox input "true"
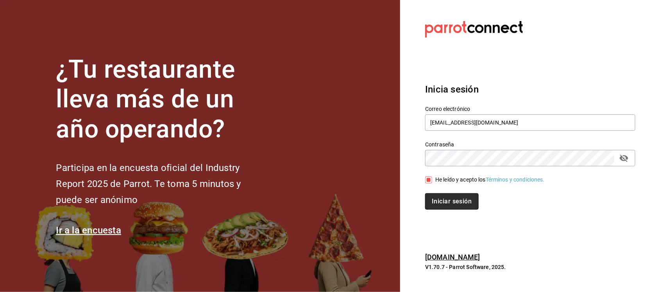
click at [432, 193] on button "Iniciar sesión" at bounding box center [451, 201] width 53 height 16
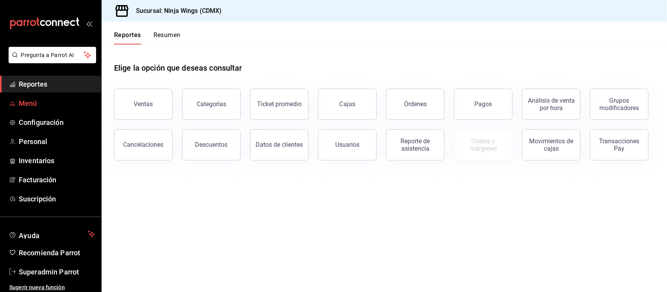
click at [47, 105] on span "Menú" at bounding box center [57, 103] width 76 height 11
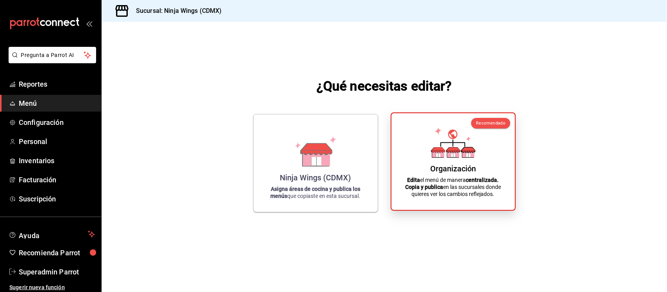
click at [440, 148] on icon at bounding box center [438, 150] width 14 height 5
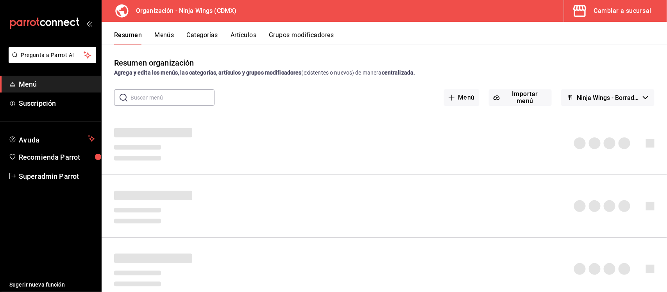
click at [312, 34] on button "Grupos modificadores" at bounding box center [301, 37] width 65 height 13
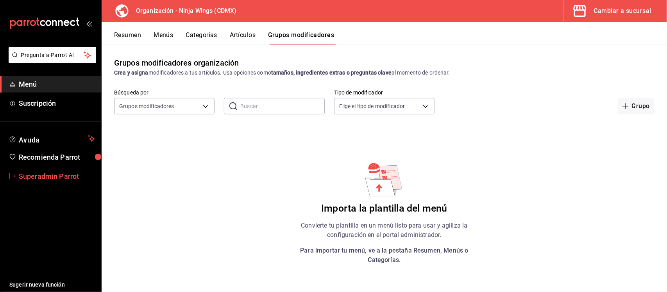
click at [71, 181] on span "Superadmin Parrot" at bounding box center [57, 176] width 76 height 11
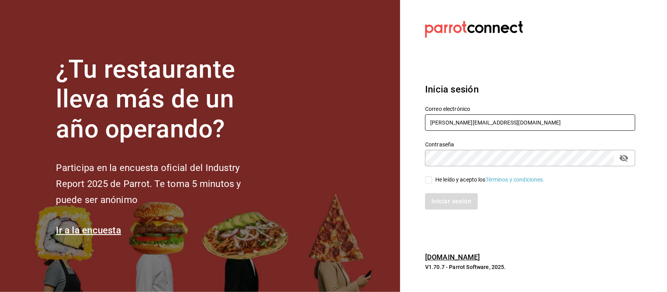
drag, startPoint x: 498, startPoint y: 124, endPoint x: 395, endPoint y: 124, distance: 102.7
click at [395, 124] on div "¿Tu restaurante lleva más de un año operando? Participa en la encuesta oficial …" at bounding box center [333, 146] width 667 height 292
paste input "cafehumo@cdmx.com Parr0tConnec7"
click at [509, 127] on input "cafehumo@cdmx.com Parr0tConnec7" at bounding box center [530, 122] width 210 height 16
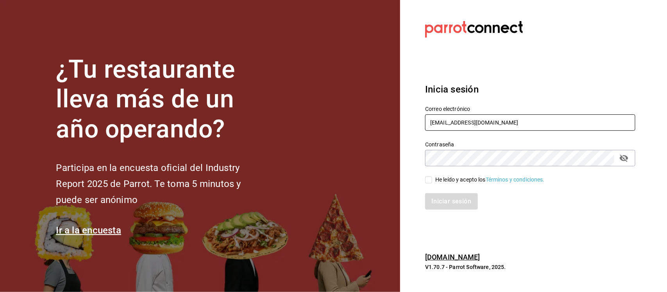
type input "cafehumo@cdmx.com"
click at [413, 160] on section "Datos incorrectos. Verifica que tu Correo o Contraseña estén bien escritos. Ini…" at bounding box center [527, 146] width 254 height 292
drag, startPoint x: 430, startPoint y: 179, endPoint x: 430, endPoint y: 184, distance: 4.7
click at [430, 179] on input "He leído y acepto los Términos y condiciones." at bounding box center [428, 180] width 7 height 7
checkbox input "true"
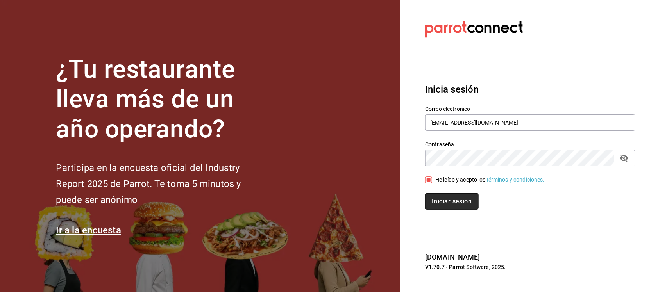
click at [436, 205] on button "Iniciar sesión" at bounding box center [451, 201] width 53 height 16
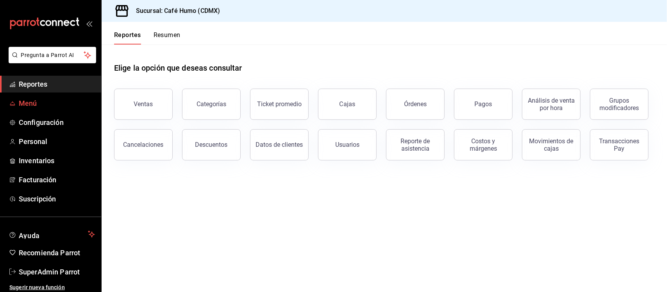
click at [39, 103] on span "Menú" at bounding box center [57, 103] width 76 height 11
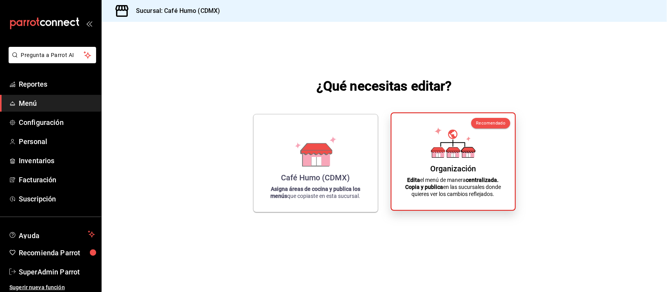
click at [439, 177] on p "Edita el menú de manera centralizada. Copia y publica en las sucursales donde q…" at bounding box center [453, 187] width 105 height 21
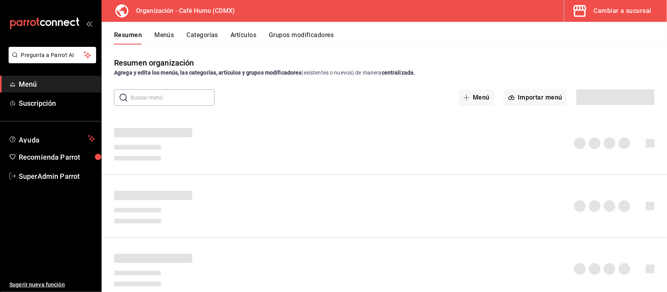
click at [313, 34] on button "Grupos modificadores" at bounding box center [301, 37] width 65 height 13
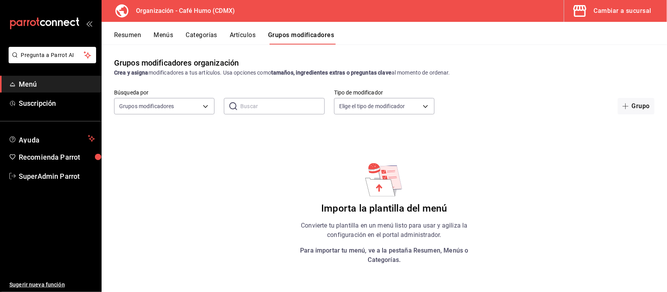
click at [239, 34] on button "Artículos" at bounding box center [243, 37] width 26 height 13
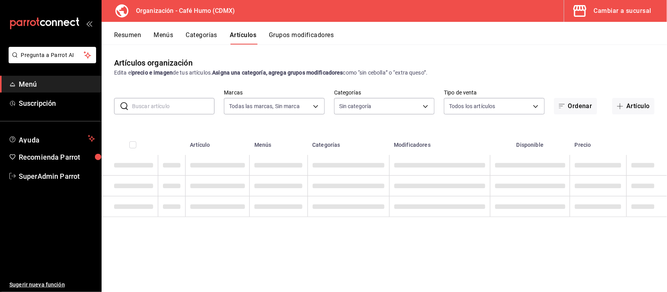
type input "7725c36f-f7e4-4f64-b144-73675a28db5a"
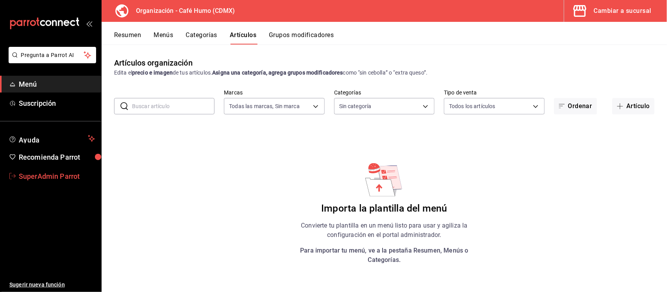
click at [68, 171] on span "SuperAdmin Parrot" at bounding box center [57, 176] width 76 height 11
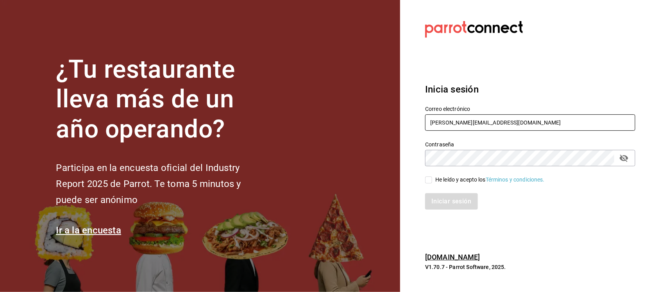
drag, startPoint x: 513, startPoint y: 127, endPoint x: 293, endPoint y: 127, distance: 219.9
click at [293, 127] on div "¿Tu restaurante lleva más de un año operando? Participa en la encuesta oficial …" at bounding box center [333, 146] width 667 height 292
paste input "[EMAIL_ADDRESS][DOMAIN_NAME] Parr0tConnec7"
click at [513, 124] on input "[EMAIL_ADDRESS][DOMAIN_NAME] Parr0tConnec7" at bounding box center [530, 122] width 210 height 16
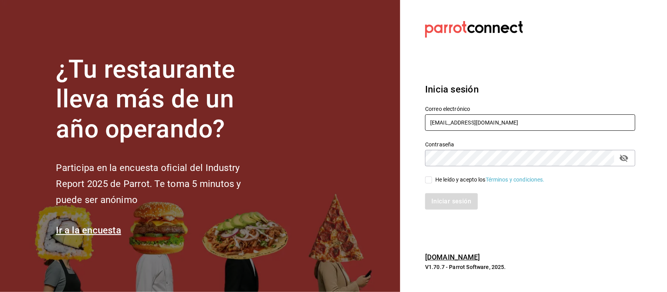
type input "[EMAIL_ADDRESS][DOMAIN_NAME]"
click at [411, 161] on section "Datos incorrectos. Verifica que tu Correo o Contraseña estén bien escritos. Ini…" at bounding box center [527, 146] width 254 height 292
click at [430, 183] on input "He leído y acepto los Términos y condiciones." at bounding box center [428, 180] width 7 height 7
checkbox input "true"
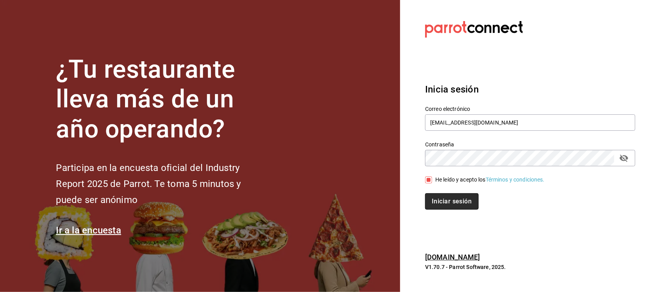
click at [436, 201] on button "Iniciar sesión" at bounding box center [451, 201] width 53 height 16
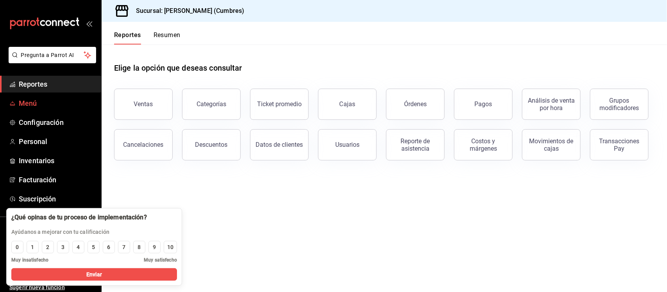
click at [30, 102] on span "Menú" at bounding box center [57, 103] width 76 height 11
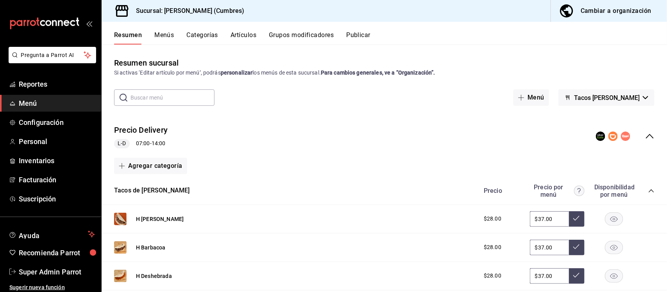
click at [585, 8] on div "Cambiar a organización" at bounding box center [615, 10] width 71 height 11
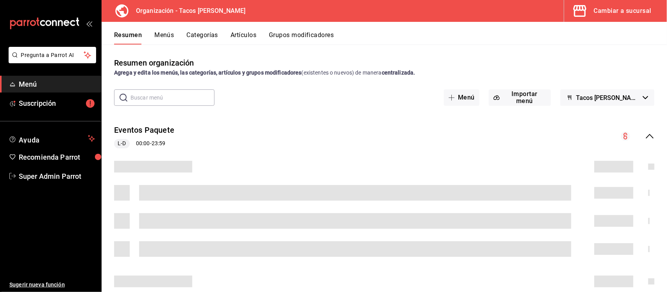
click at [314, 34] on button "Grupos modificadores" at bounding box center [301, 37] width 65 height 13
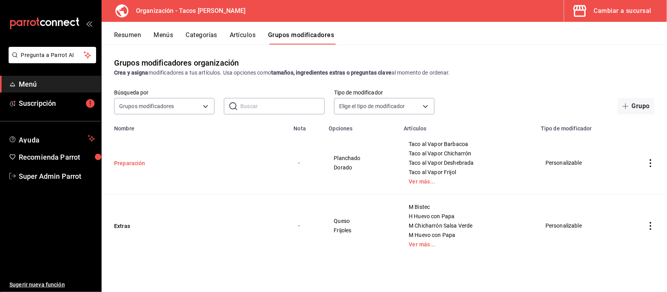
click at [139, 167] on button "Preparación" at bounding box center [161, 163] width 94 height 8
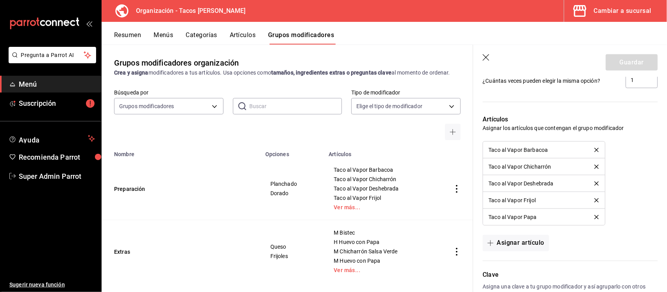
scroll to position [540, 0]
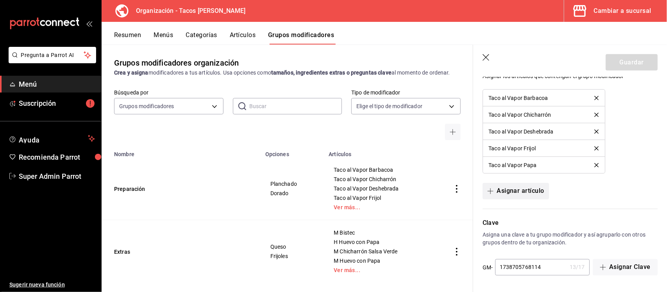
click at [524, 188] on button "Asignar artículo" at bounding box center [515, 191] width 66 height 16
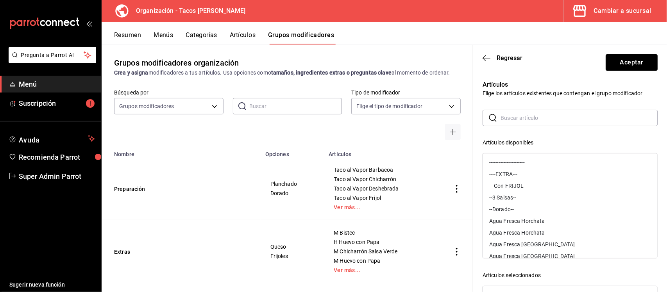
click at [522, 222] on div "Agua Fresca Horchata" at bounding box center [517, 220] width 56 height 5
click at [518, 220] on div "Agua Fresca Horchata" at bounding box center [517, 220] width 56 height 5
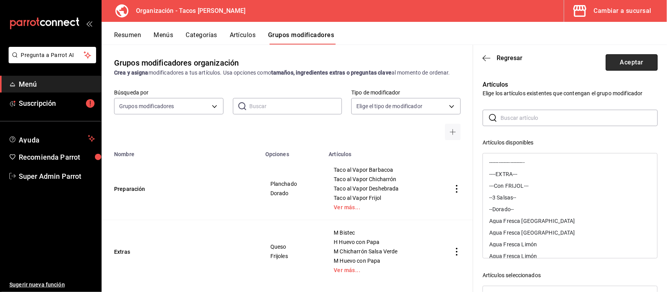
click at [618, 64] on button "Aceptar" at bounding box center [631, 62] width 52 height 16
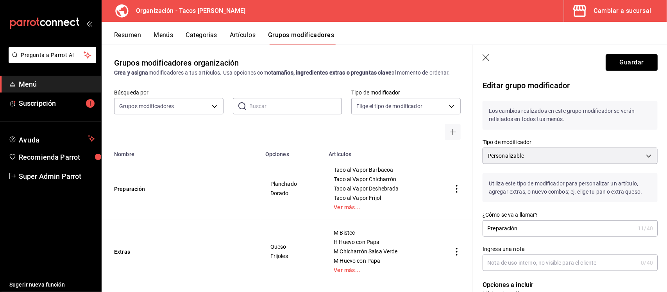
scroll to position [0, 0]
click at [486, 59] on icon "button" at bounding box center [486, 58] width 8 height 8
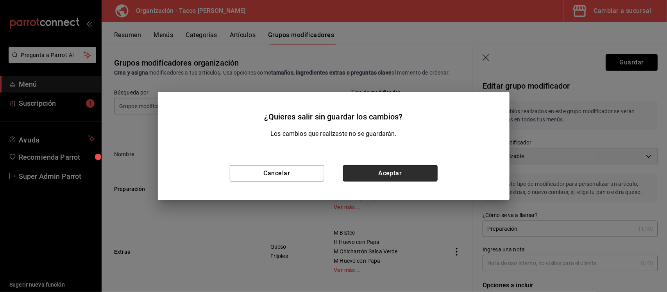
click at [417, 176] on button "Aceptar" at bounding box center [390, 173] width 95 height 16
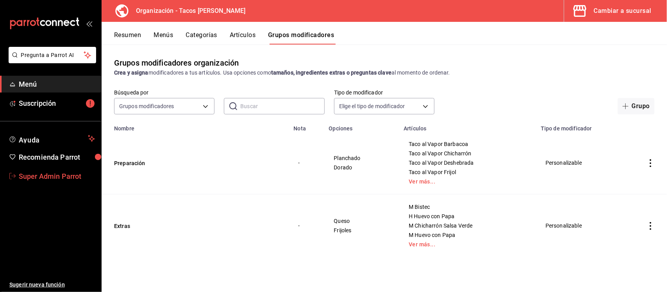
click at [55, 178] on span "Super Admin Parrot" at bounding box center [57, 176] width 76 height 11
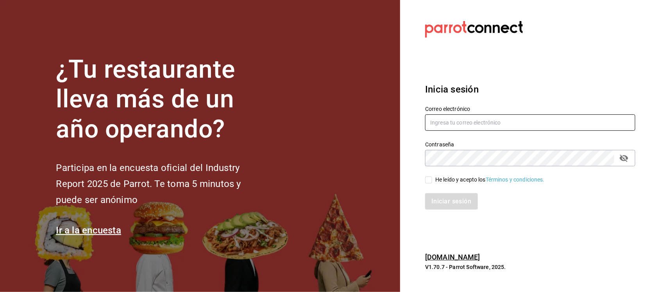
type input "[PERSON_NAME][EMAIL_ADDRESS][DOMAIN_NAME]"
